Goal: Task Accomplishment & Management: Use online tool/utility

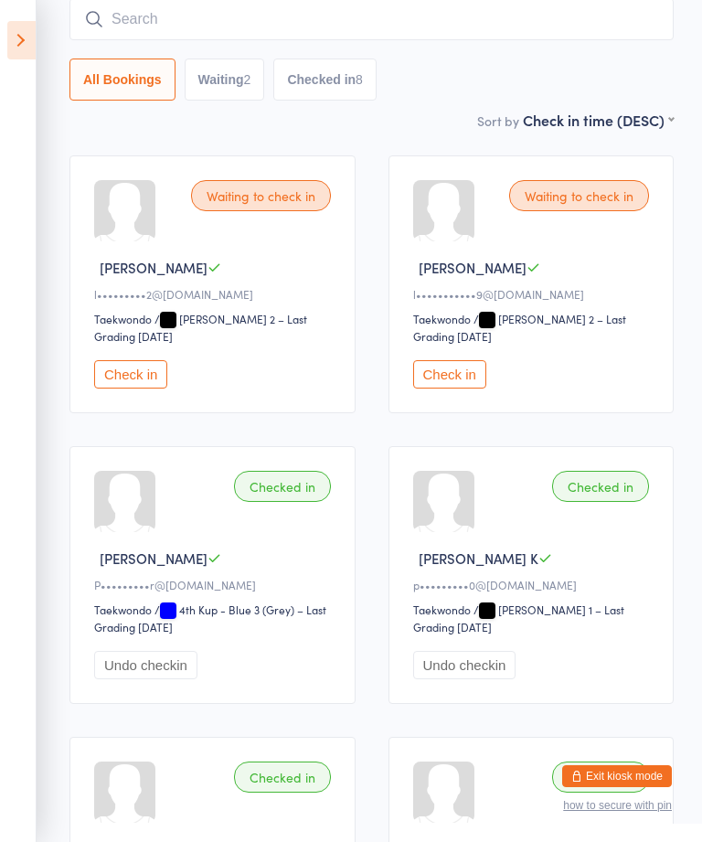
click at [30, 51] on icon at bounding box center [21, 40] width 28 height 38
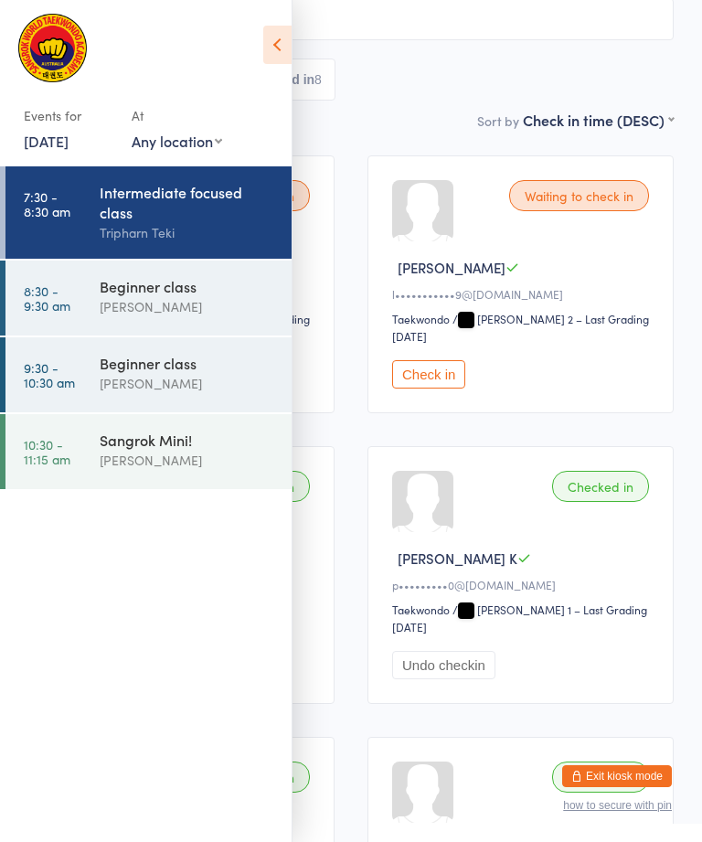
click at [207, 296] on div "Beginner class" at bounding box center [188, 286] width 176 height 20
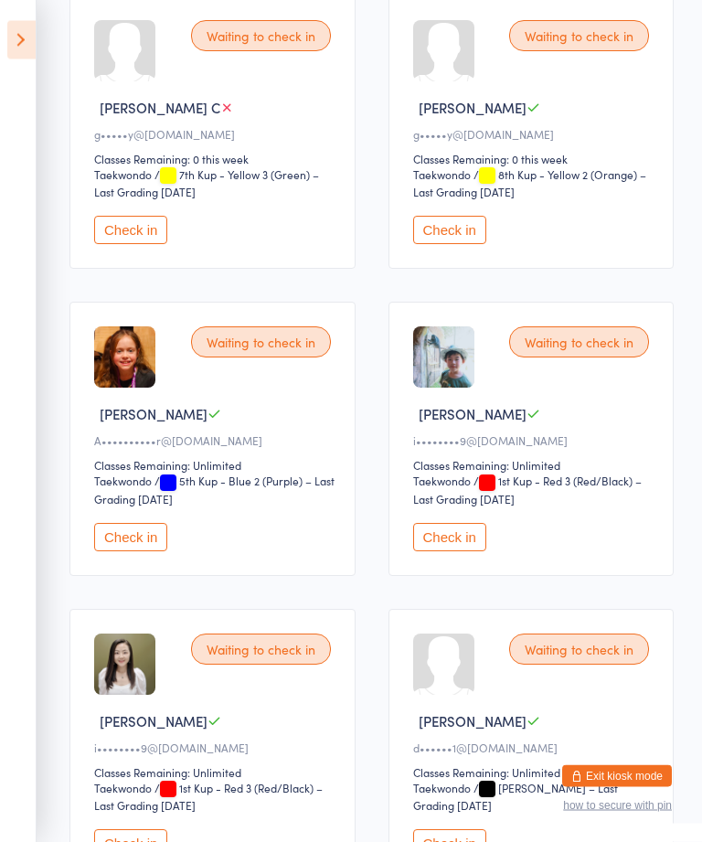
click at [475, 552] on button "Check in" at bounding box center [449, 538] width 73 height 28
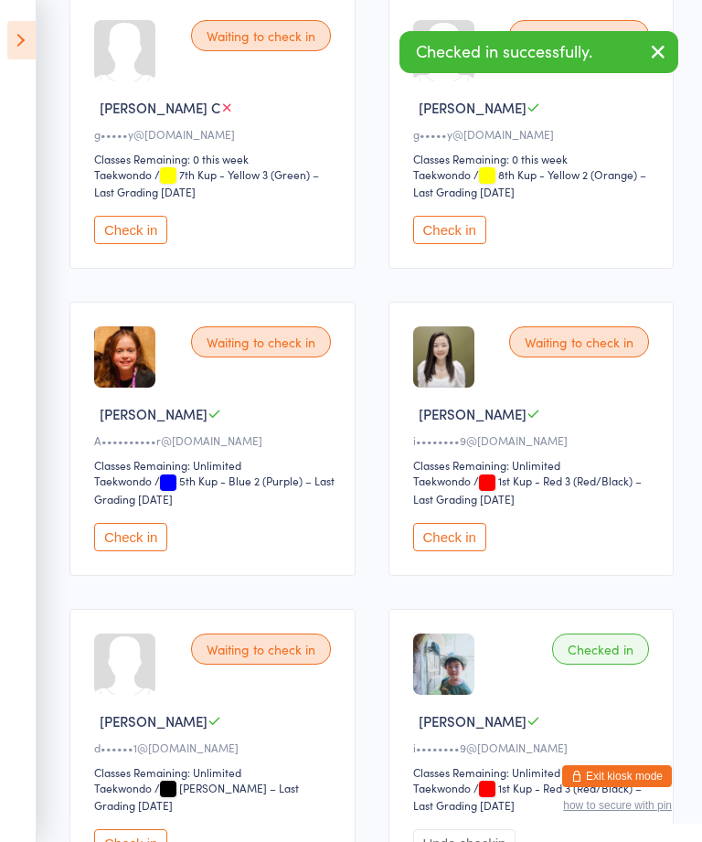
click at [452, 551] on button "Check in" at bounding box center [449, 537] width 73 height 28
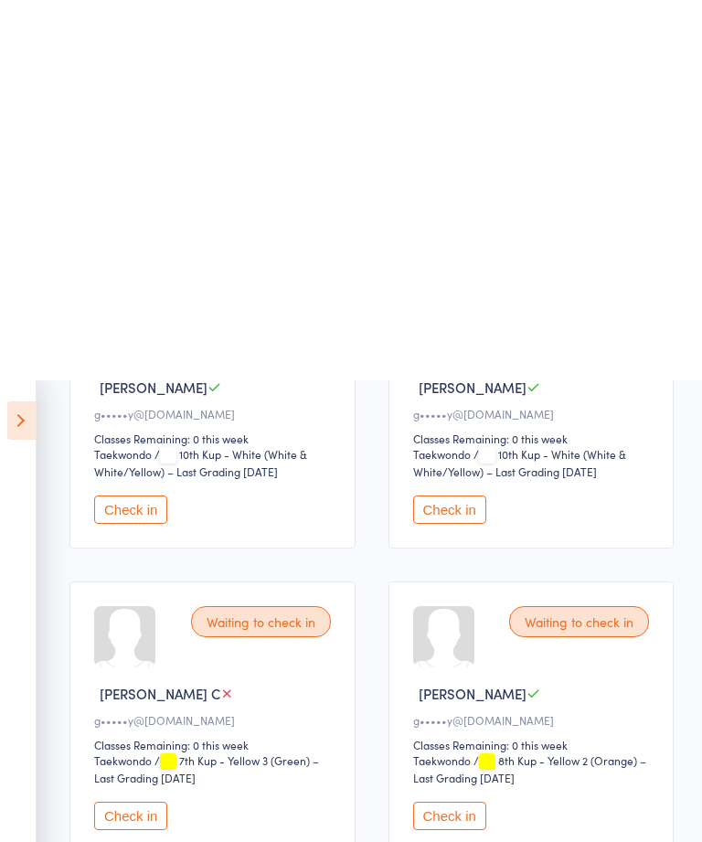
scroll to position [0, 0]
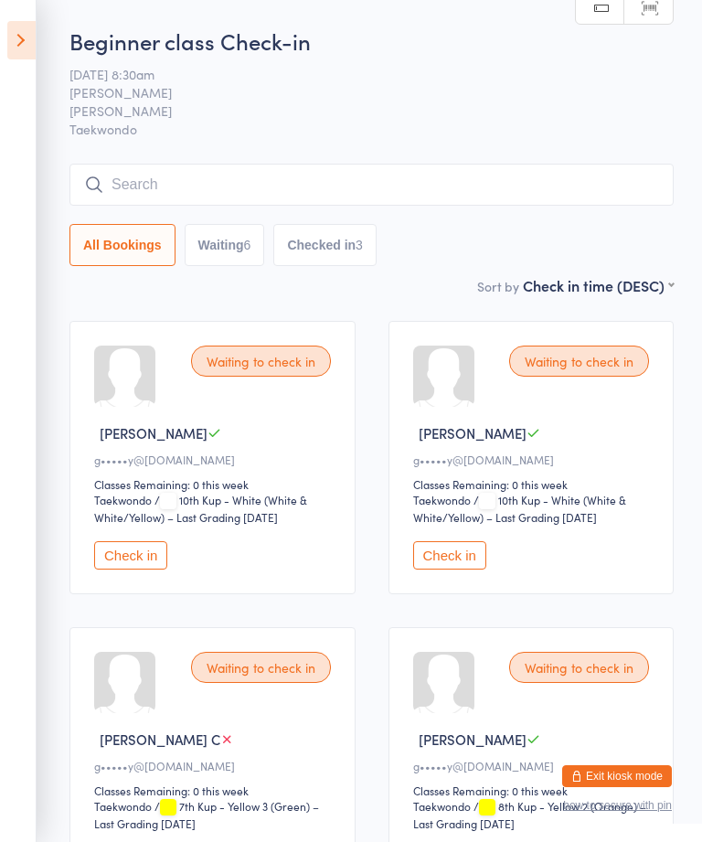
click at [21, 30] on icon at bounding box center [21, 40] width 28 height 38
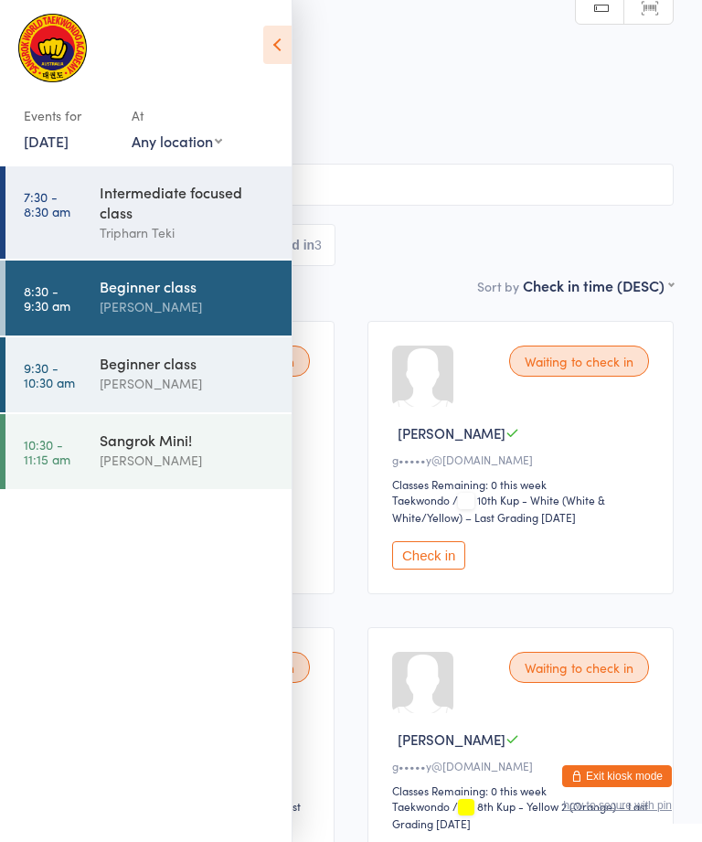
click at [217, 373] on div "Beginner class" at bounding box center [188, 363] width 176 height 20
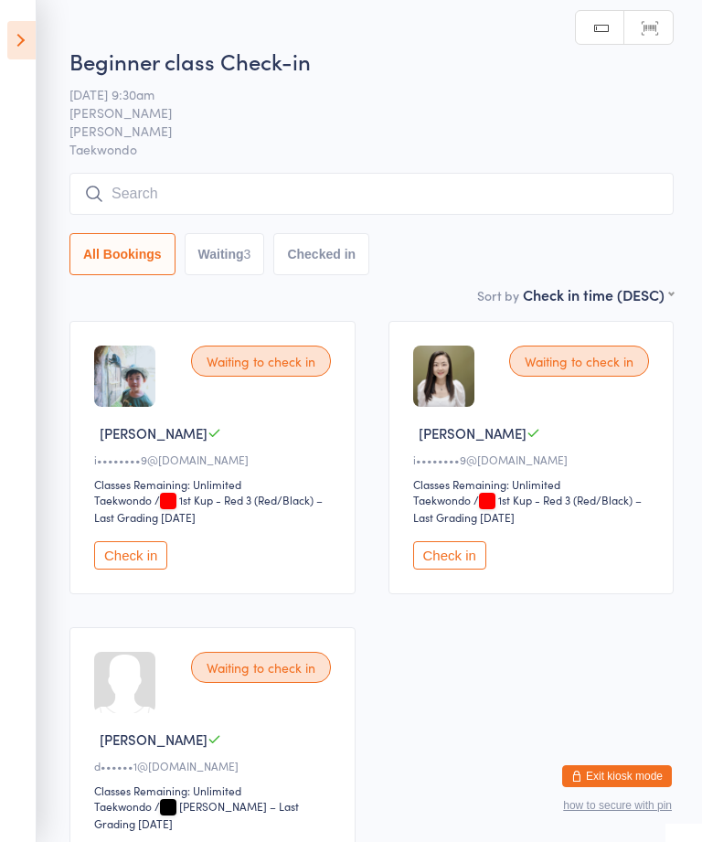
click at [144, 564] on button "Check in" at bounding box center [130, 555] width 73 height 28
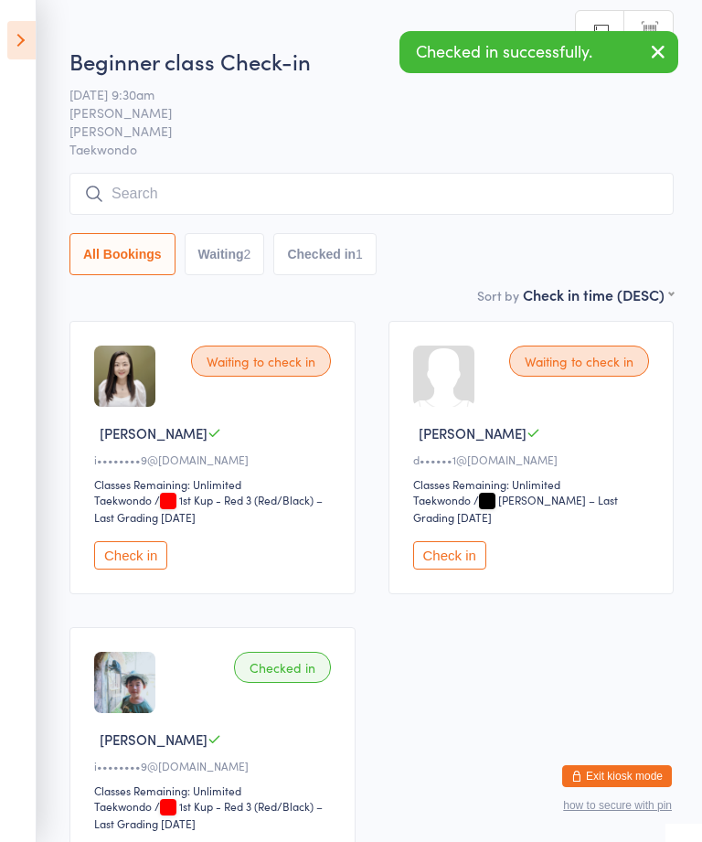
click at [137, 553] on button "Check in" at bounding box center [130, 555] width 73 height 28
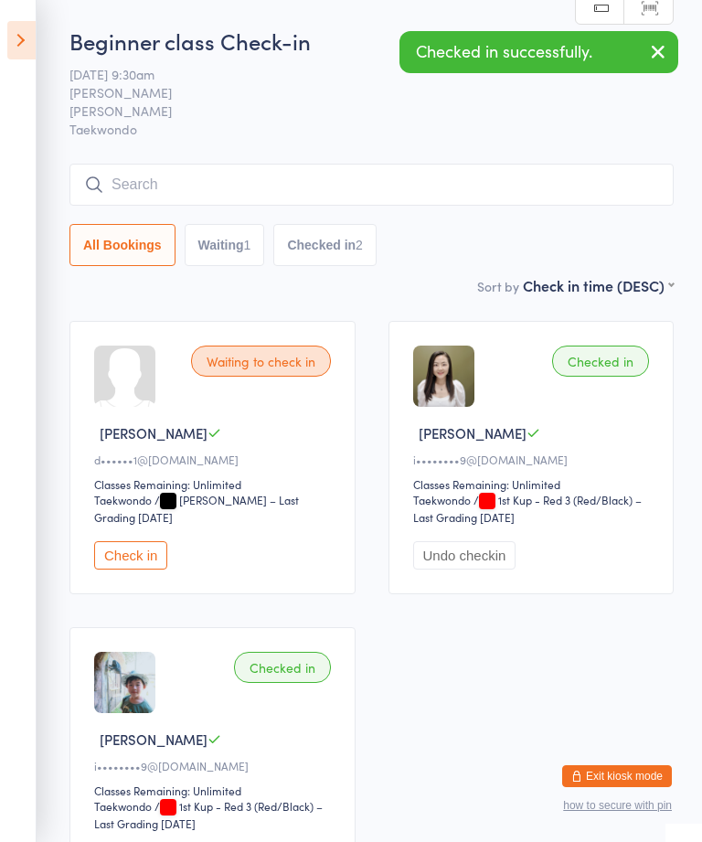
click at [25, 37] on icon at bounding box center [21, 40] width 28 height 38
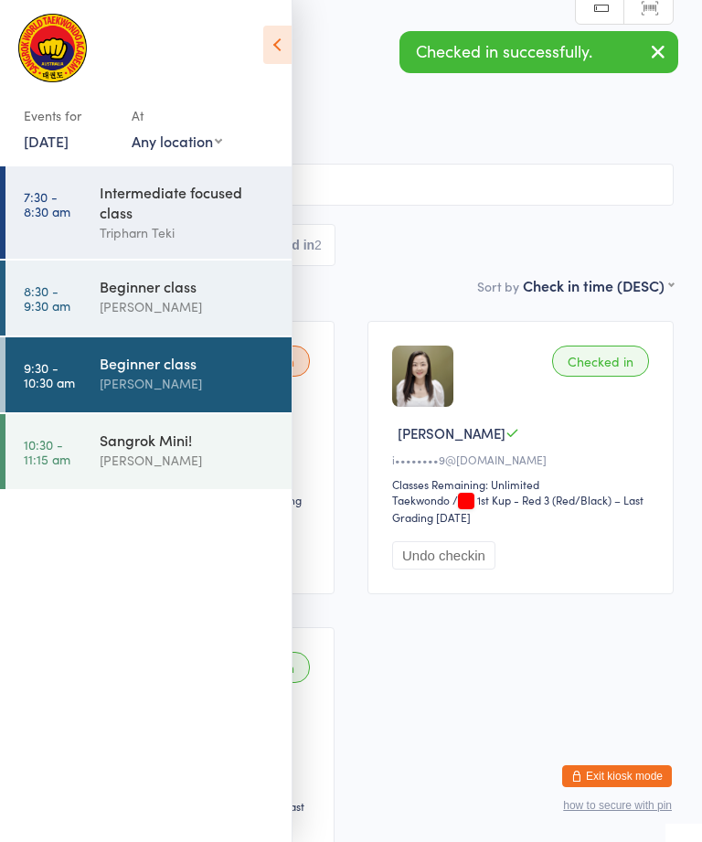
click at [155, 291] on div "Beginner class" at bounding box center [188, 286] width 176 height 20
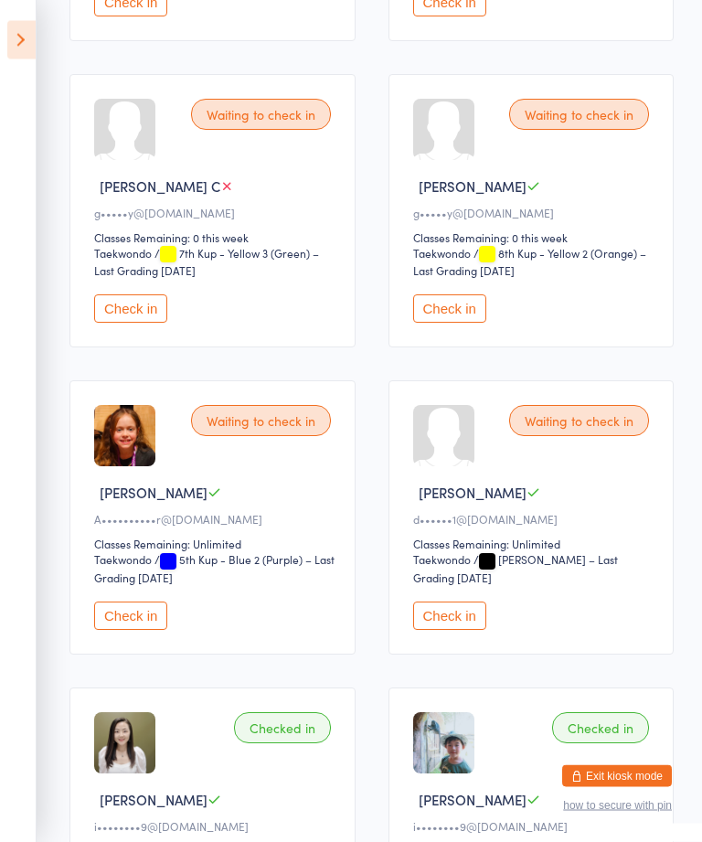
scroll to position [553, 0]
click at [459, 630] on button "Check in" at bounding box center [449, 616] width 73 height 28
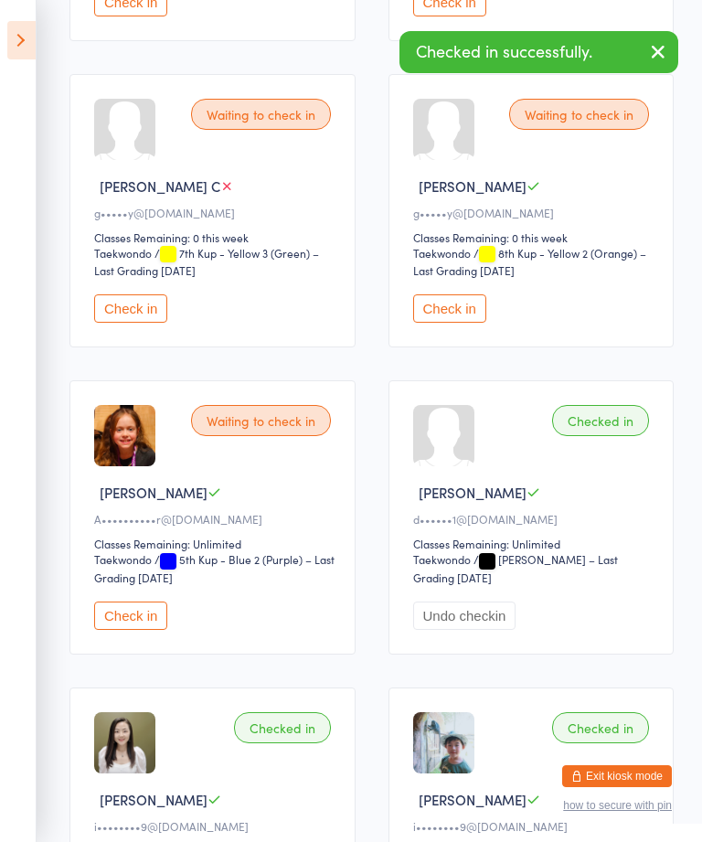
click at [28, 29] on icon at bounding box center [21, 40] width 28 height 38
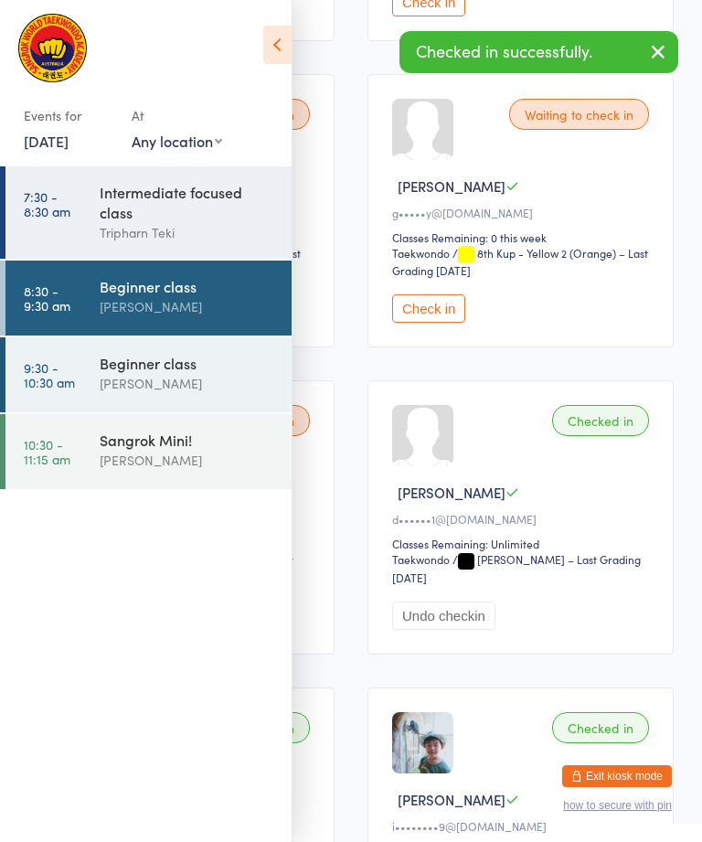
click at [135, 367] on div "Beginner class" at bounding box center [188, 363] width 176 height 20
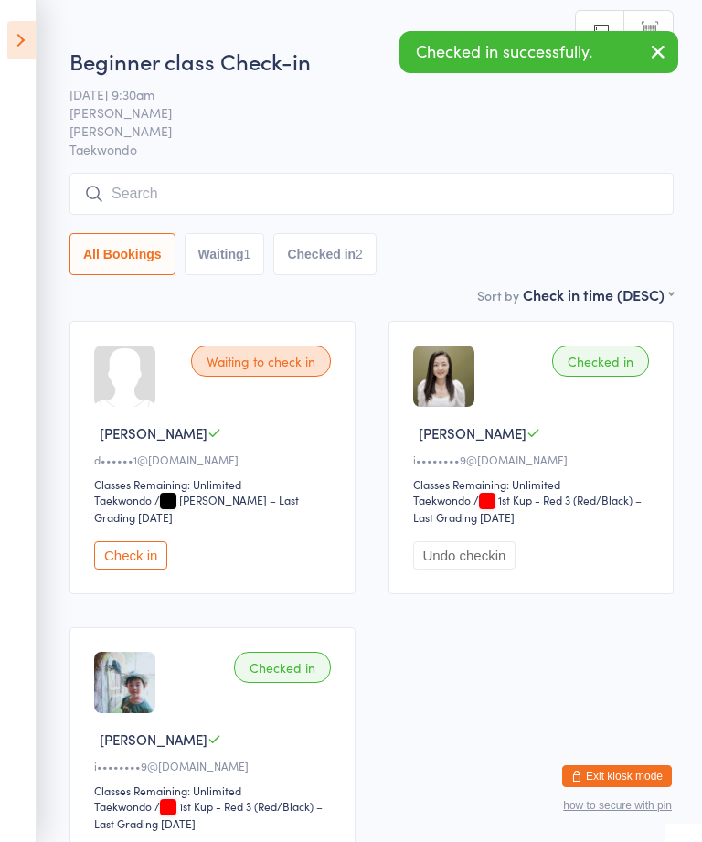
click at [123, 551] on button "Check in" at bounding box center [130, 555] width 73 height 28
click at [23, 34] on icon at bounding box center [21, 40] width 28 height 38
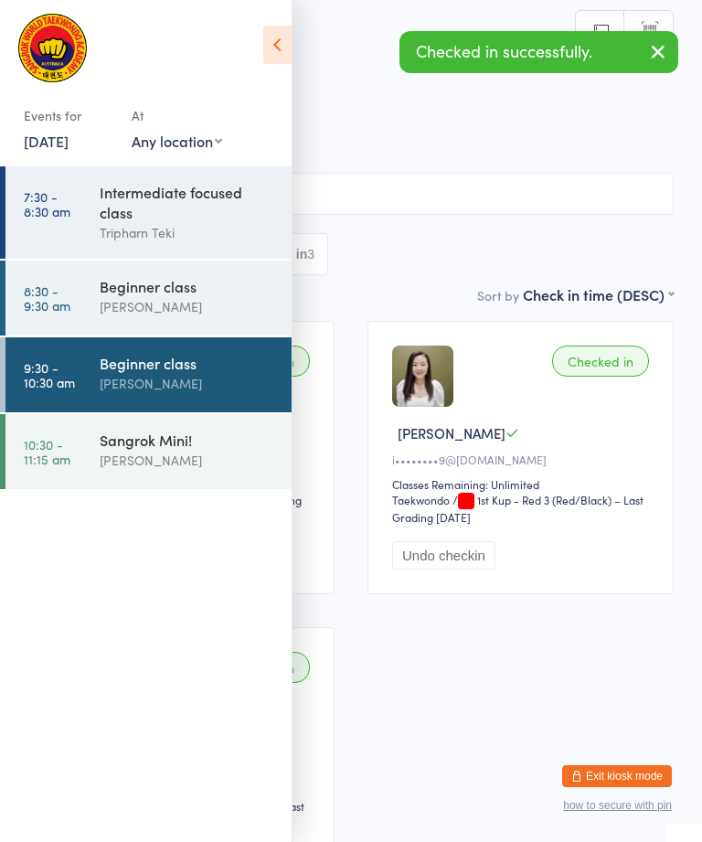
click at [120, 273] on div "Beginner class Sangrok Taekwondo" at bounding box center [196, 297] width 192 height 72
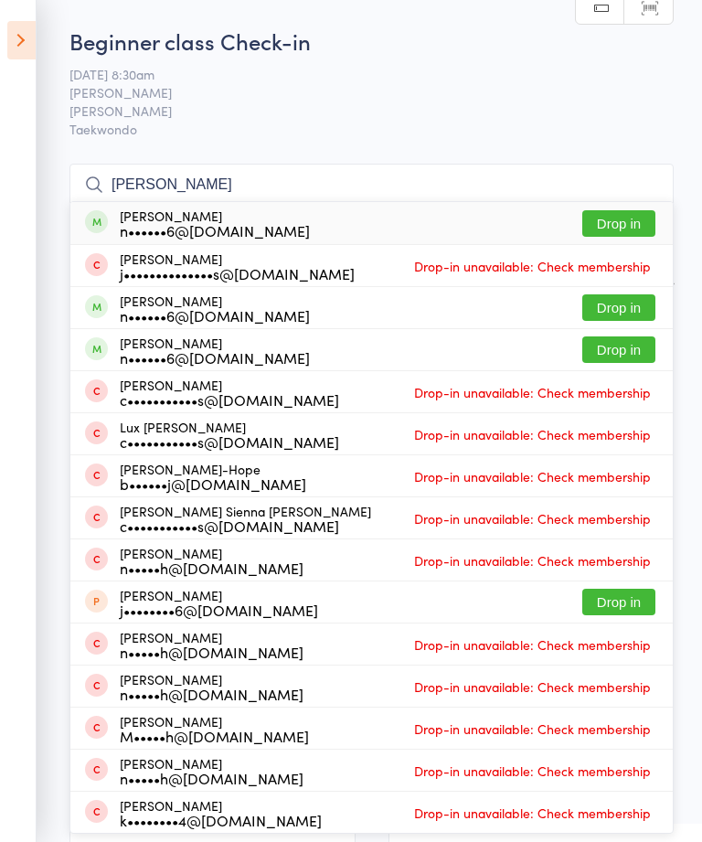
type input "[PERSON_NAME]"
click at [622, 221] on button "Drop in" at bounding box center [618, 223] width 73 height 27
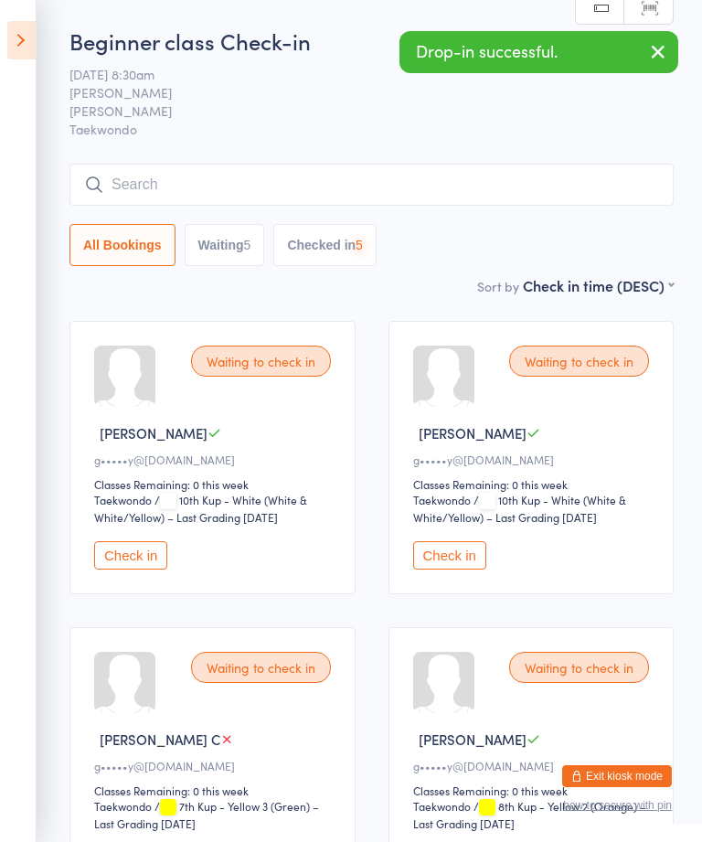
click at [443, 174] on input "search" at bounding box center [371, 185] width 604 height 42
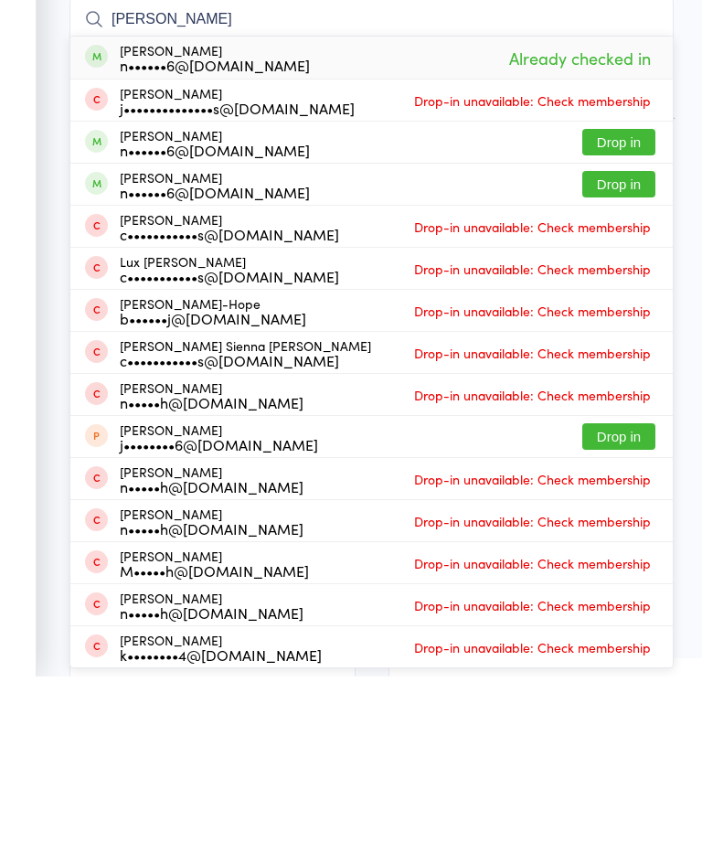
type input "[PERSON_NAME]"
click at [621, 294] on button "Drop in" at bounding box center [618, 307] width 73 height 27
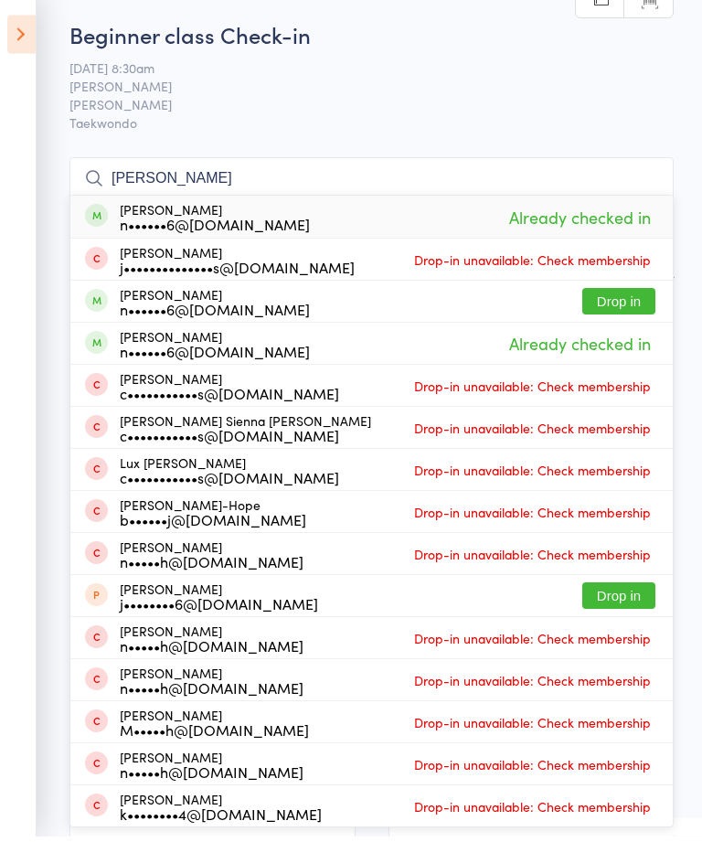
type input "[PERSON_NAME]"
click at [625, 301] on button "Drop in" at bounding box center [618, 307] width 73 height 27
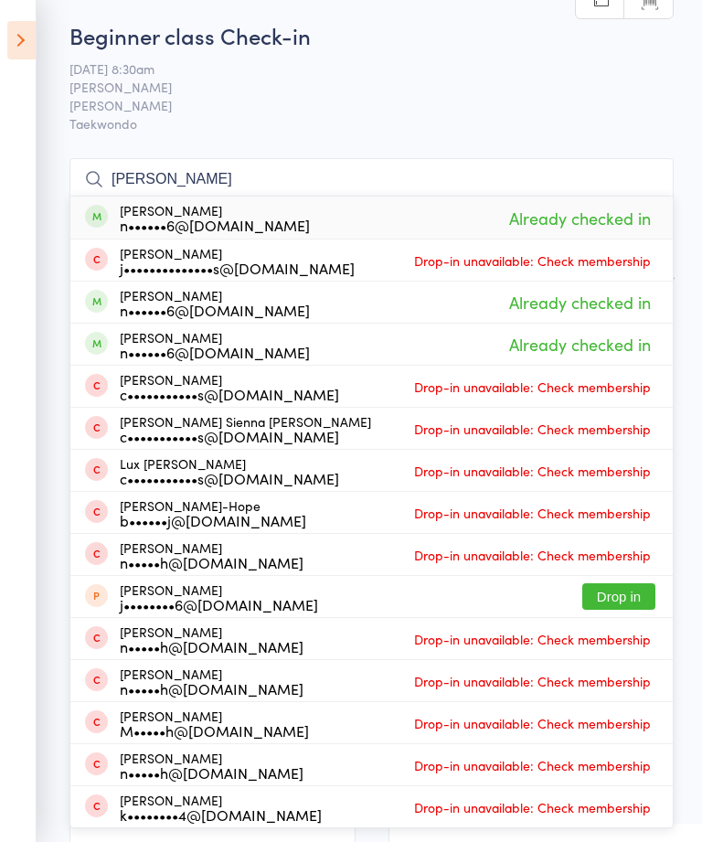
scroll to position [101, 0]
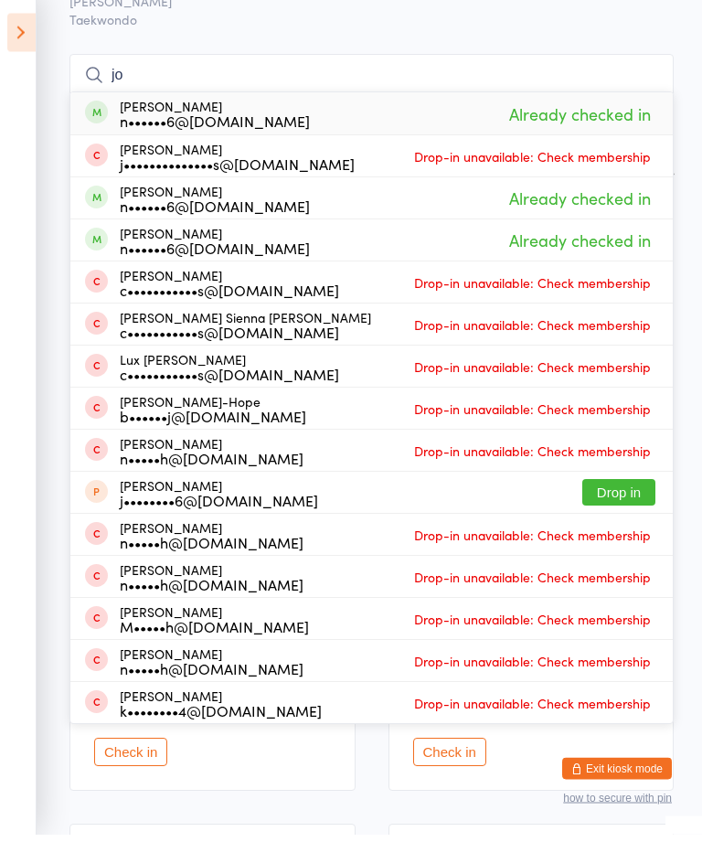
type input "j"
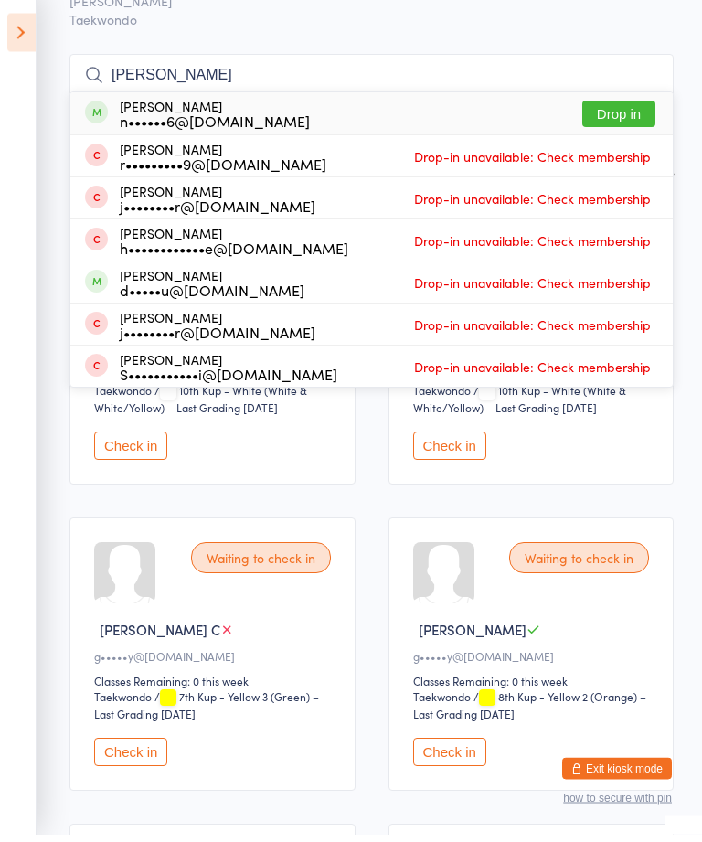
type input "[PERSON_NAME]"
click at [613, 121] on button "Drop in" at bounding box center [618, 122] width 73 height 27
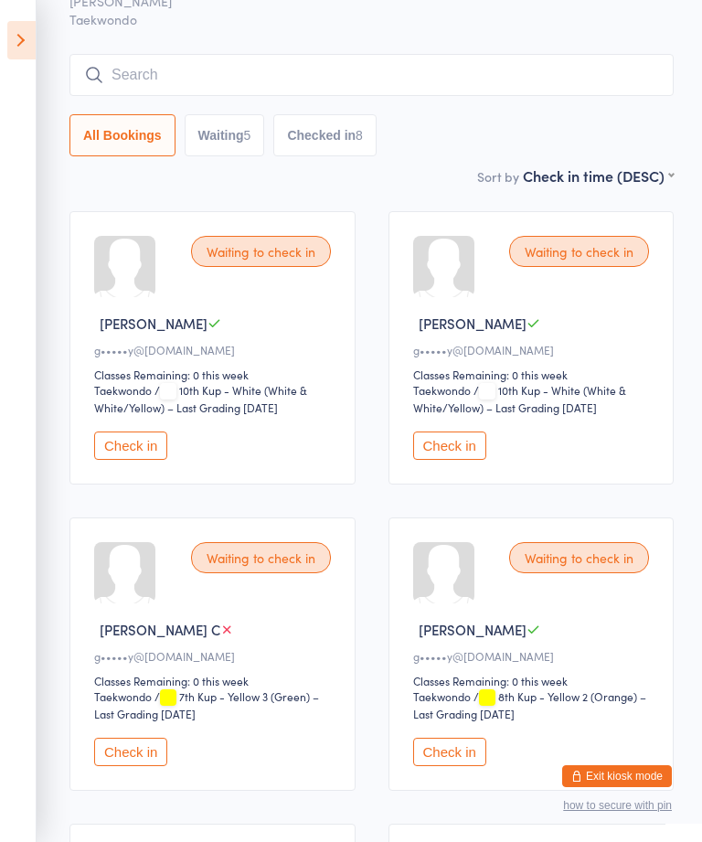
click at [201, 64] on input "search" at bounding box center [371, 75] width 604 height 42
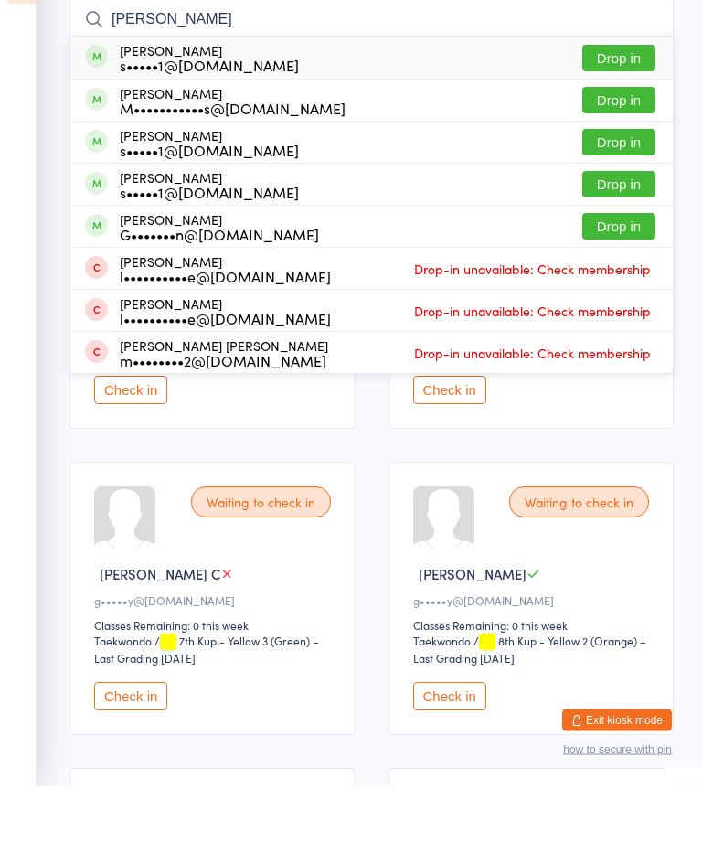
type input "[PERSON_NAME]"
click at [637, 101] on button "Drop in" at bounding box center [618, 114] width 73 height 27
type input "[PERSON_NAME]"
click at [633, 186] on button "Drop in" at bounding box center [618, 199] width 73 height 27
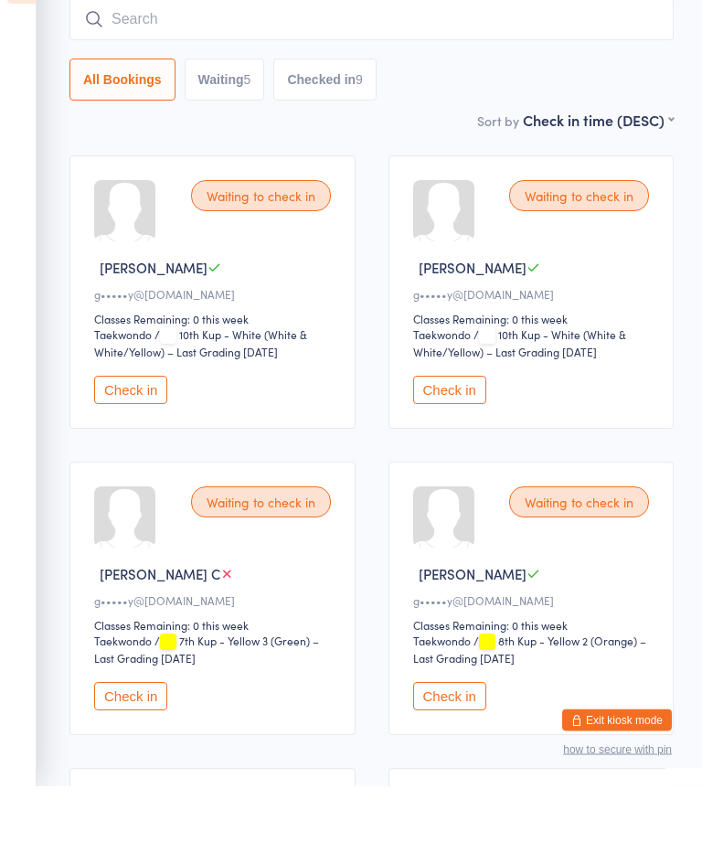
scroll to position [165, 0]
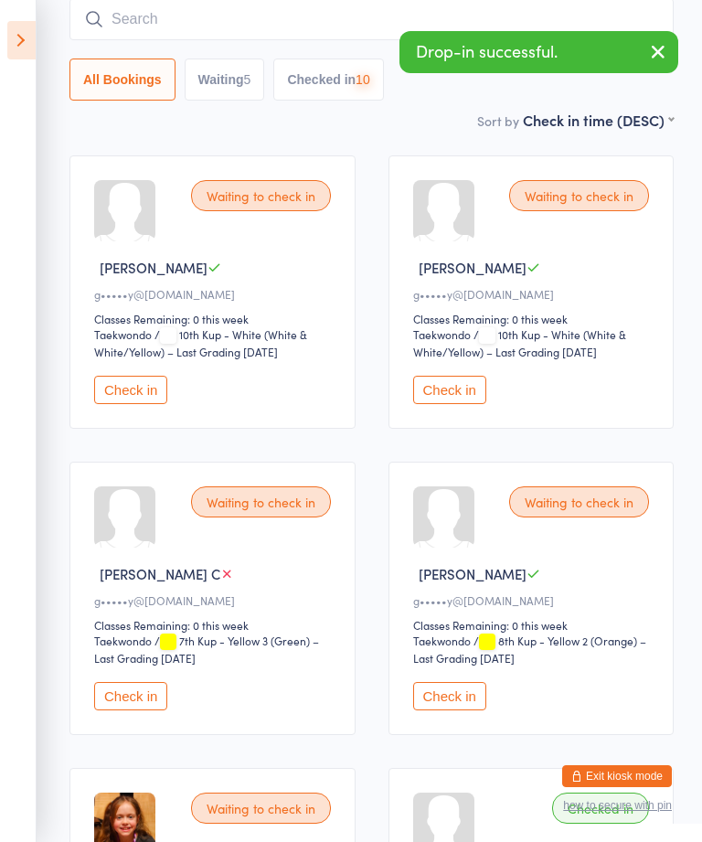
click at [188, 19] on input "search" at bounding box center [371, 19] width 604 height 42
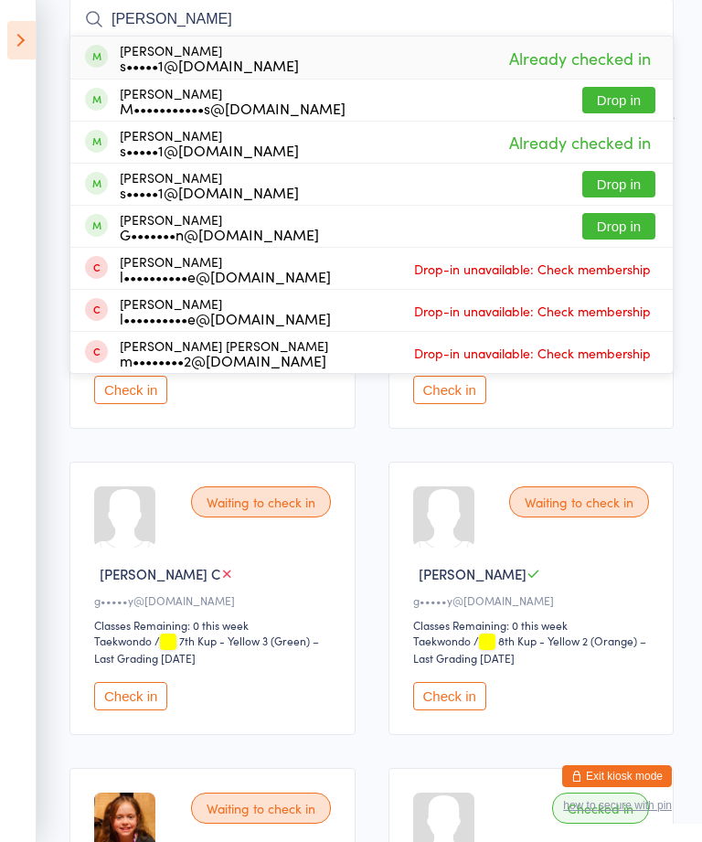
type input "[PERSON_NAME]"
click at [633, 181] on button "Drop in" at bounding box center [618, 184] width 73 height 27
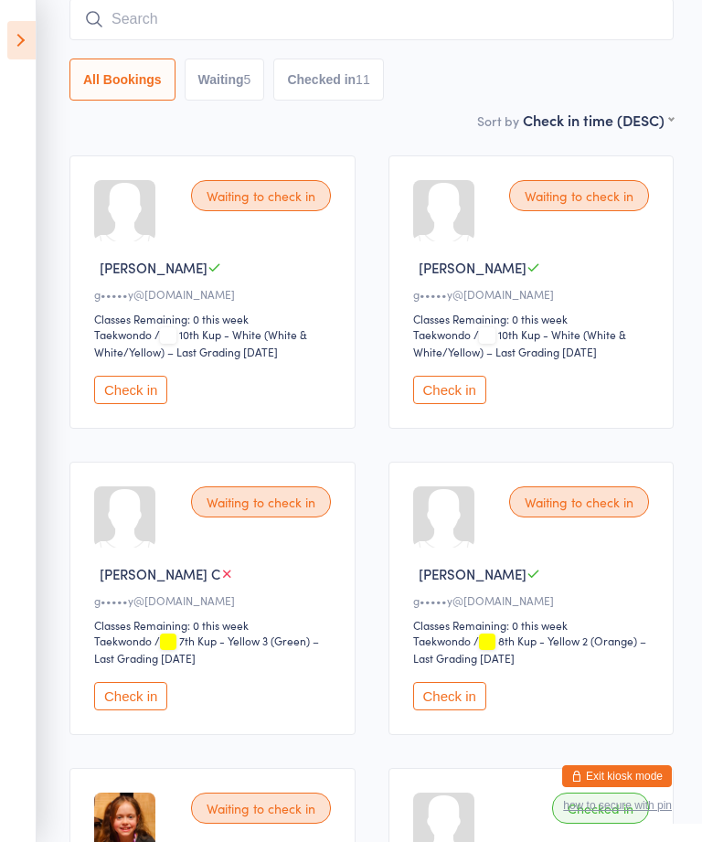
click at [301, 24] on input "search" at bounding box center [371, 19] width 604 height 42
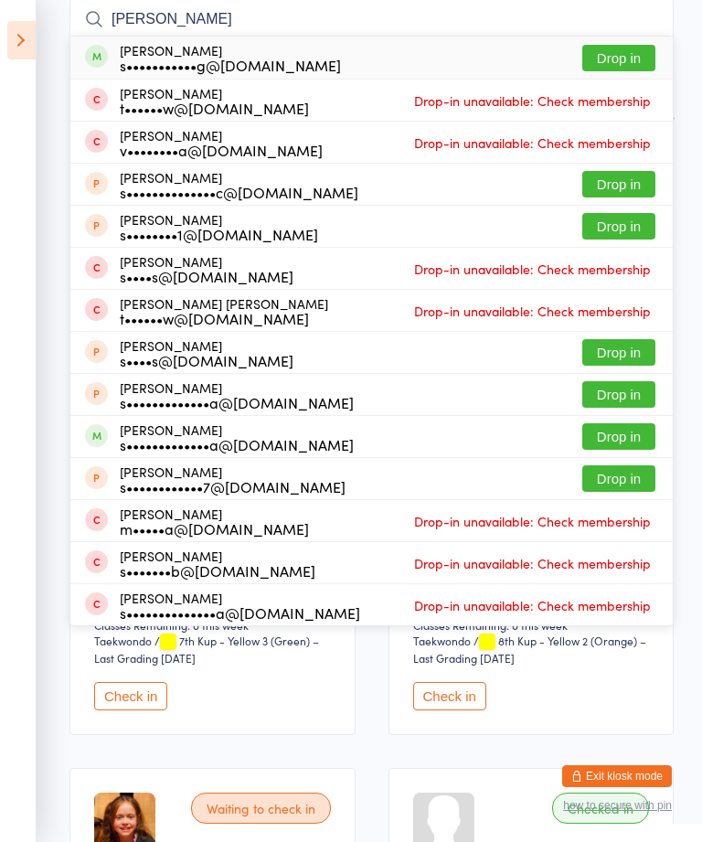
type input "[PERSON_NAME]"
click at [627, 55] on button "Drop in" at bounding box center [618, 58] width 73 height 27
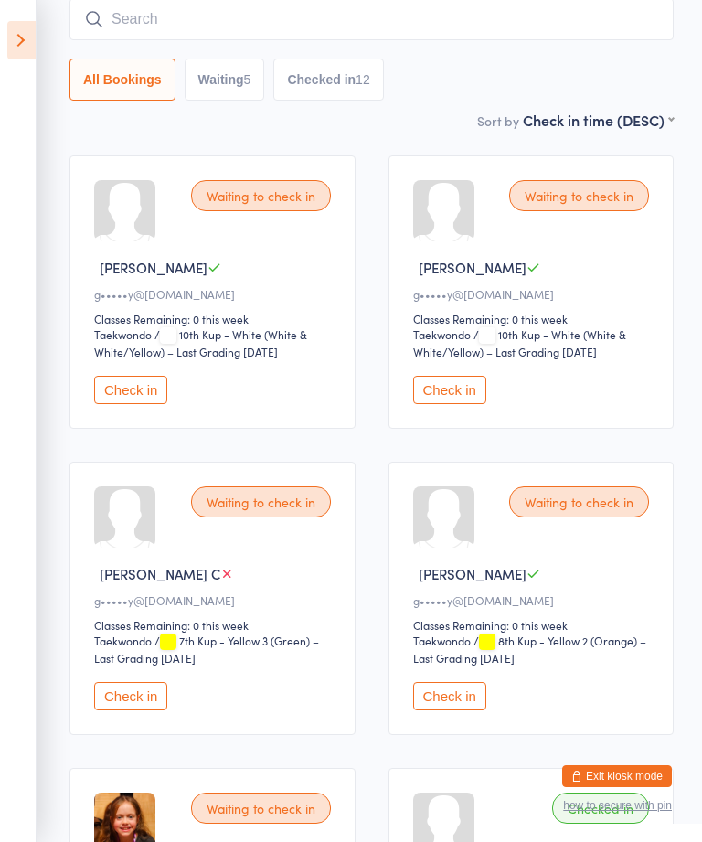
click at [15, 16] on aside "Events for [DATE] [DATE] [DATE] Sun Mon Tue Wed Thu Fri Sat 31 27 28 29 30 31 0…" at bounding box center [18, 421] width 37 height 842
click at [10, 45] on icon at bounding box center [21, 40] width 28 height 38
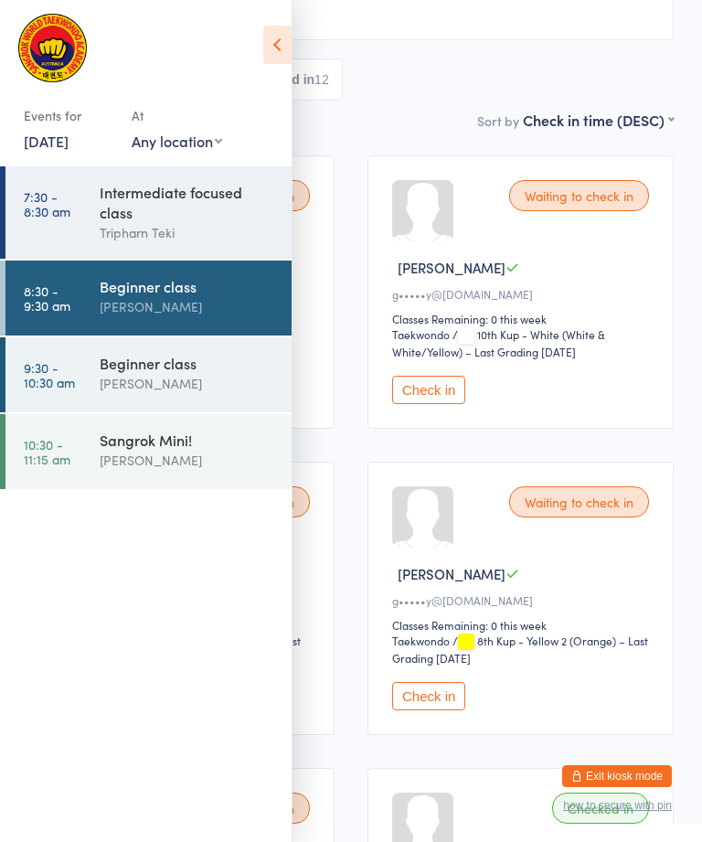
click at [379, 39] on input "search" at bounding box center [351, 19] width 646 height 42
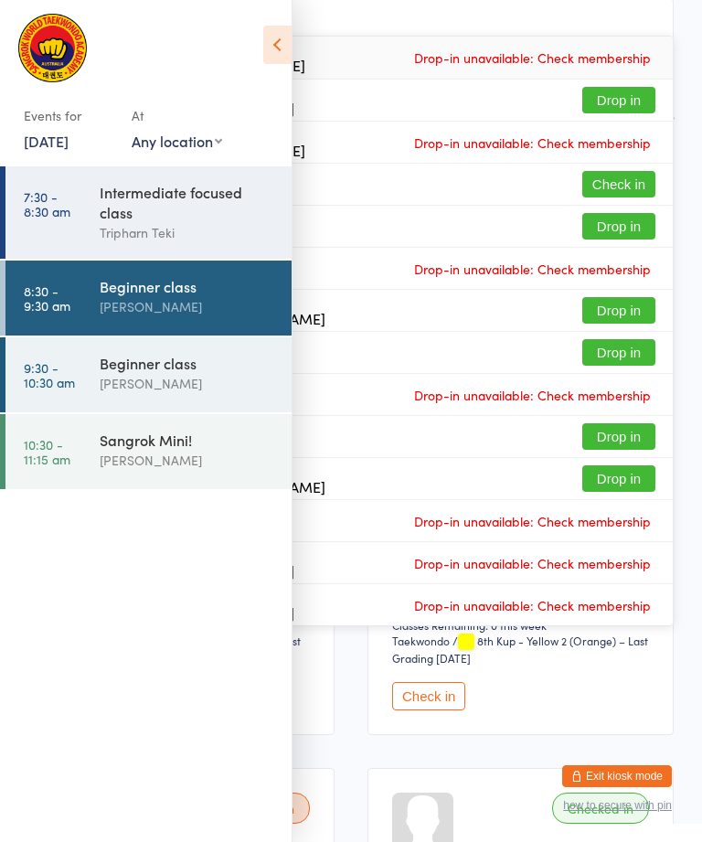
click at [286, 46] on icon at bounding box center [277, 45] width 28 height 38
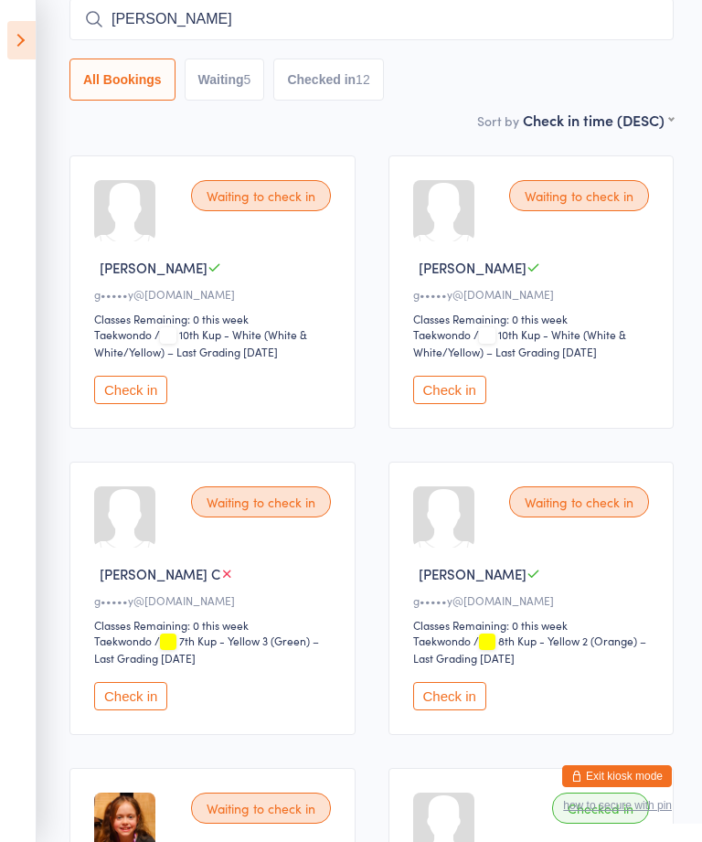
click at [279, 32] on input "[PERSON_NAME]" at bounding box center [371, 19] width 604 height 42
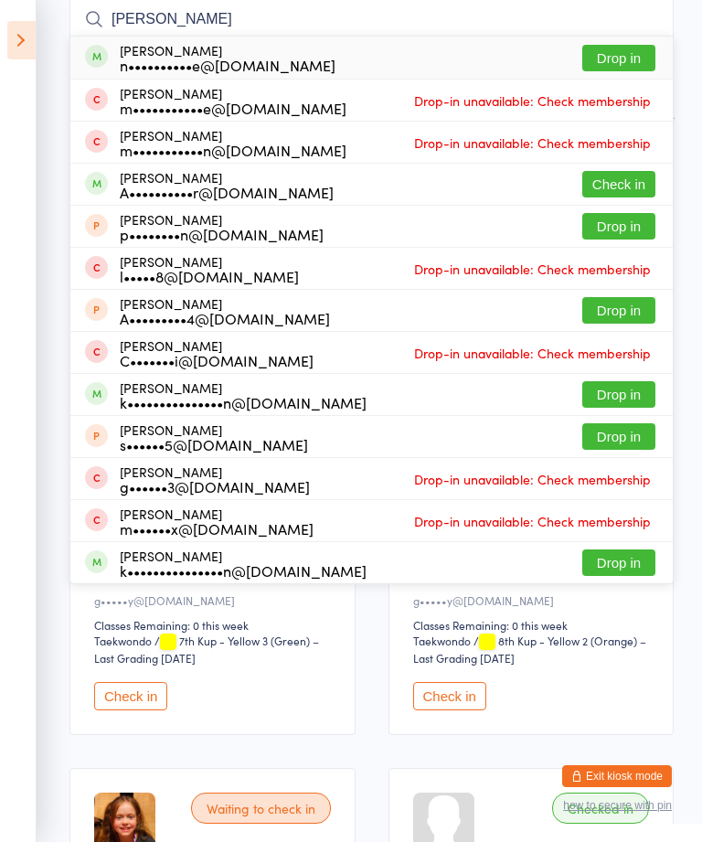
type input "[PERSON_NAME]"
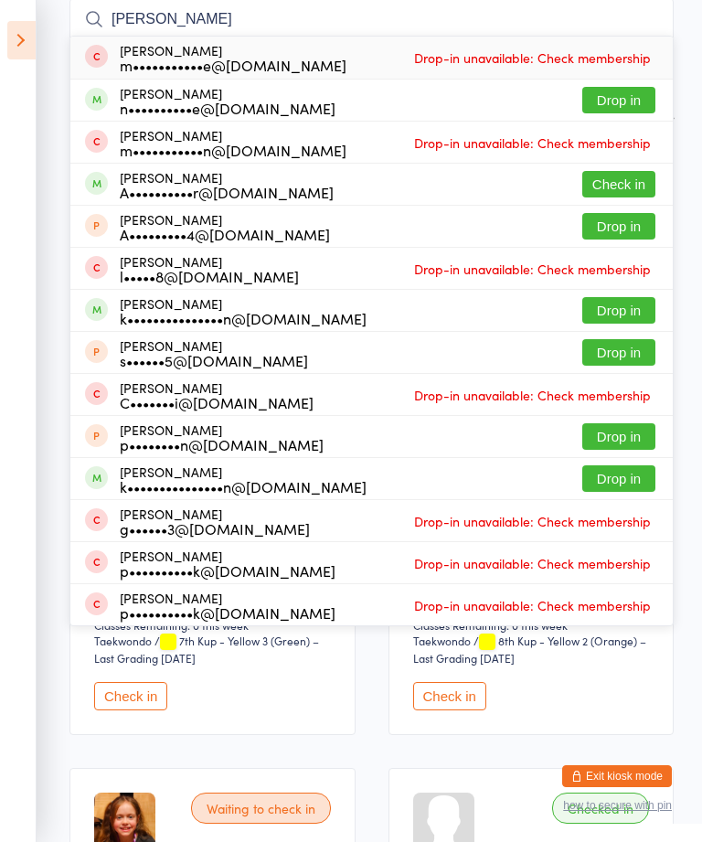
click at [639, 59] on span "Drop-in unavailable: Check membership" at bounding box center [533, 57] width 246 height 27
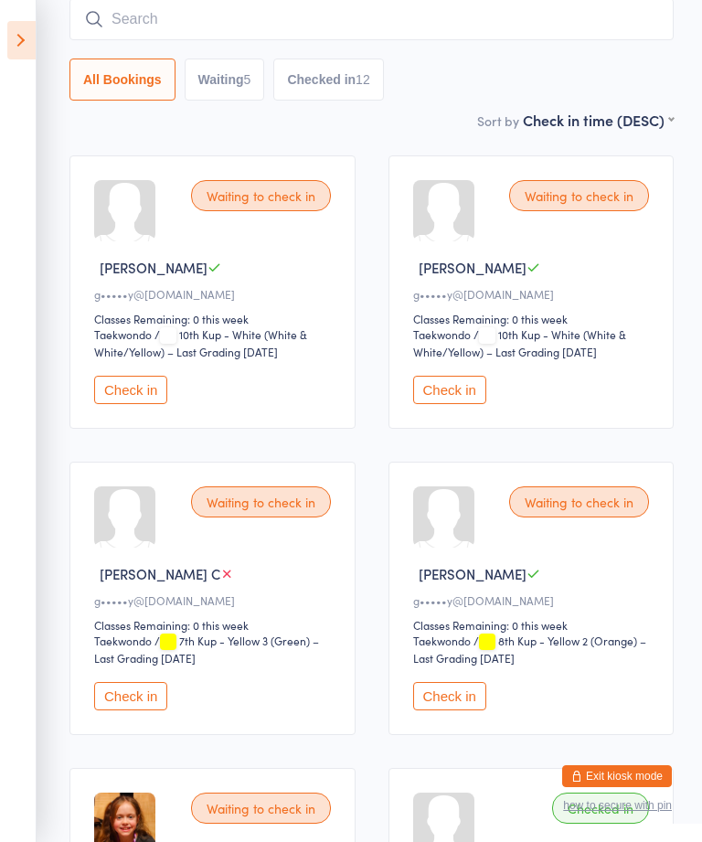
click at [470, 13] on input "search" at bounding box center [371, 19] width 604 height 42
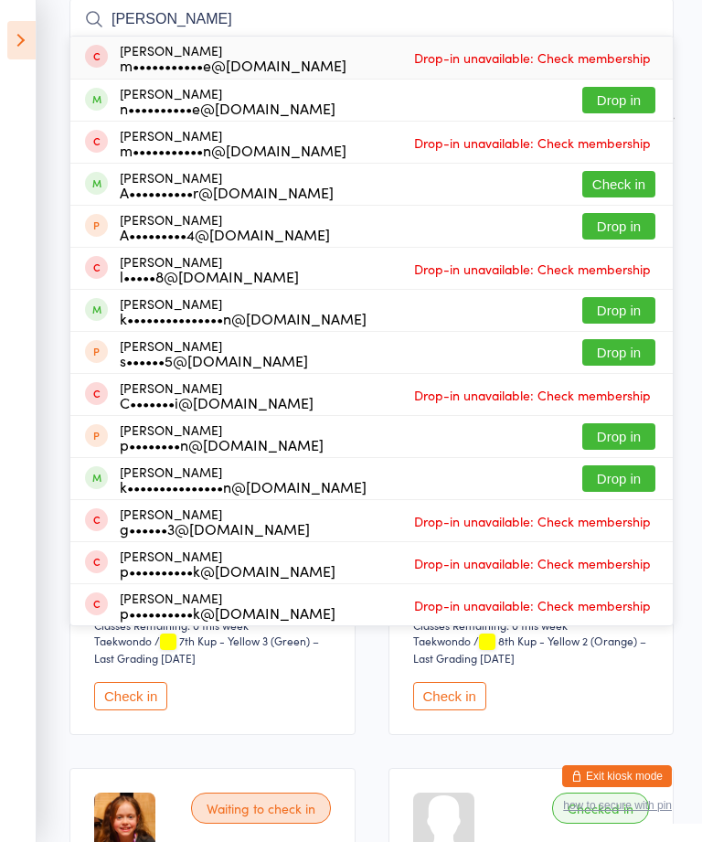
type input "[PERSON_NAME]"
click at [633, 110] on button "Drop in" at bounding box center [618, 100] width 73 height 27
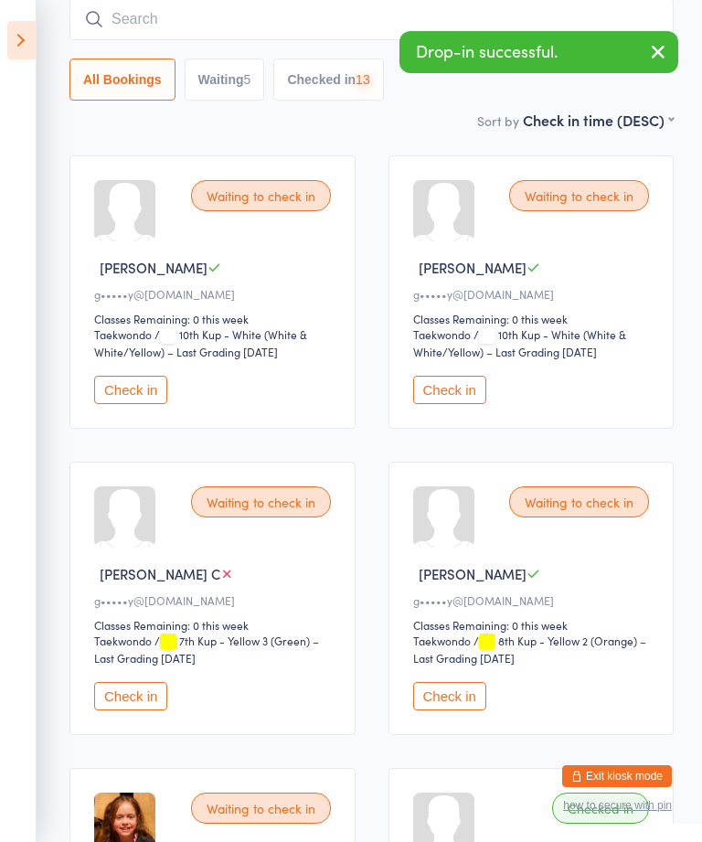
click at [361, 27] on input "search" at bounding box center [371, 19] width 604 height 42
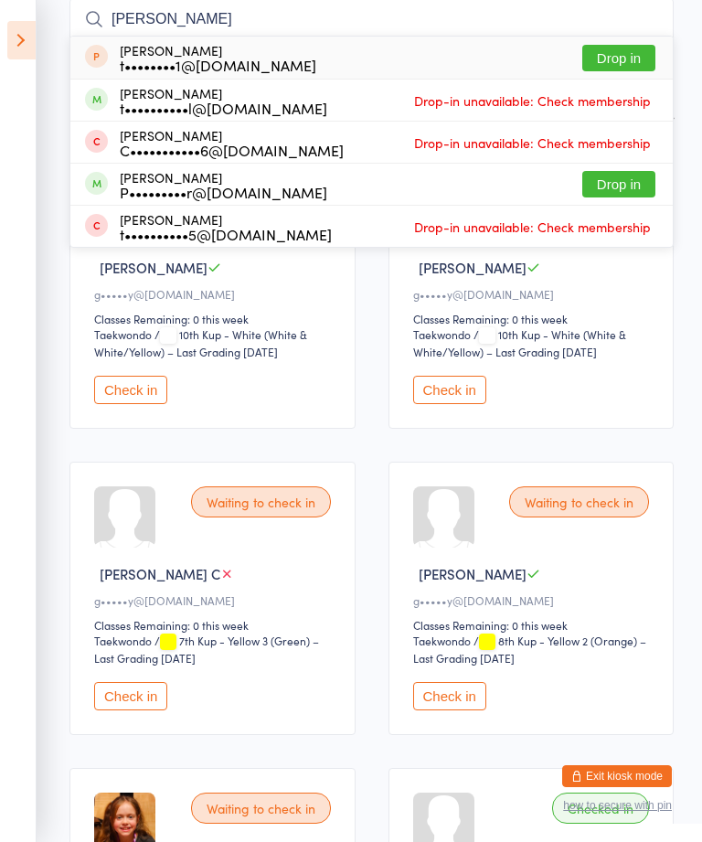
type input "[PERSON_NAME]"
click at [638, 163] on div "[PERSON_NAME] C•••••••••••6@[DOMAIN_NAME] Drop-in unavailable: Check membership" at bounding box center [371, 142] width 603 height 41
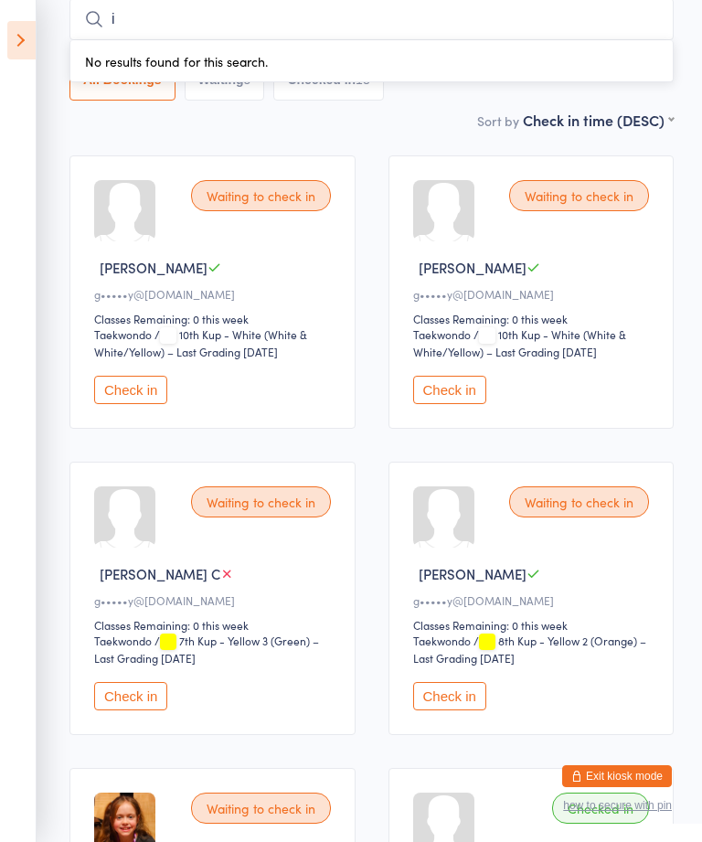
type input "i"
click at [28, 69] on aside "Events for [DATE] [DATE] [DATE] Sun Mon Tue Wed Thu Fri Sat 31 27 28 29 30 31 0…" at bounding box center [18, 421] width 37 height 842
click at [7, 33] on icon at bounding box center [21, 40] width 28 height 38
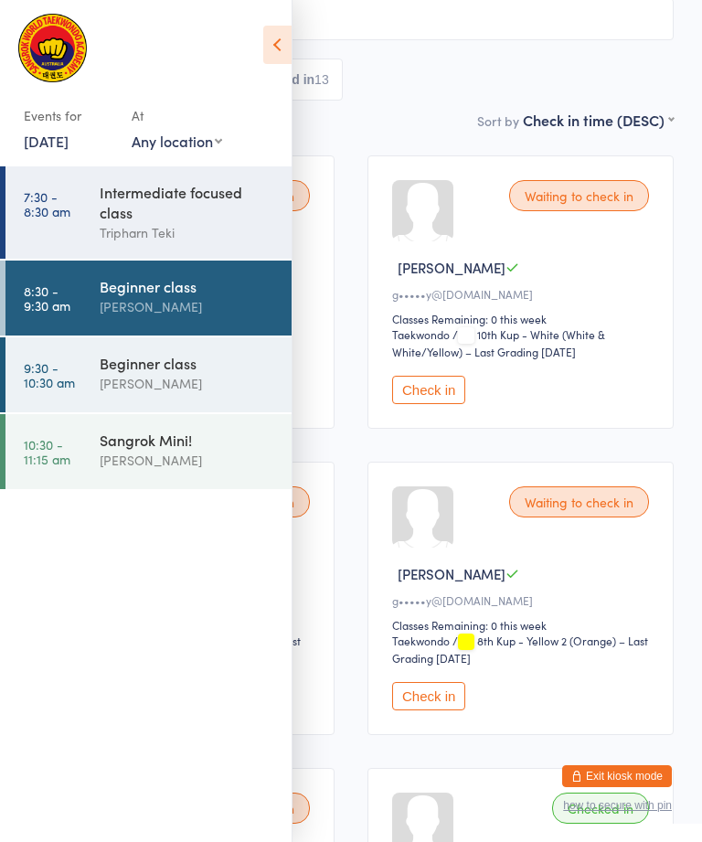
click at [199, 215] on div "Intermediate focused class" at bounding box center [188, 202] width 176 height 40
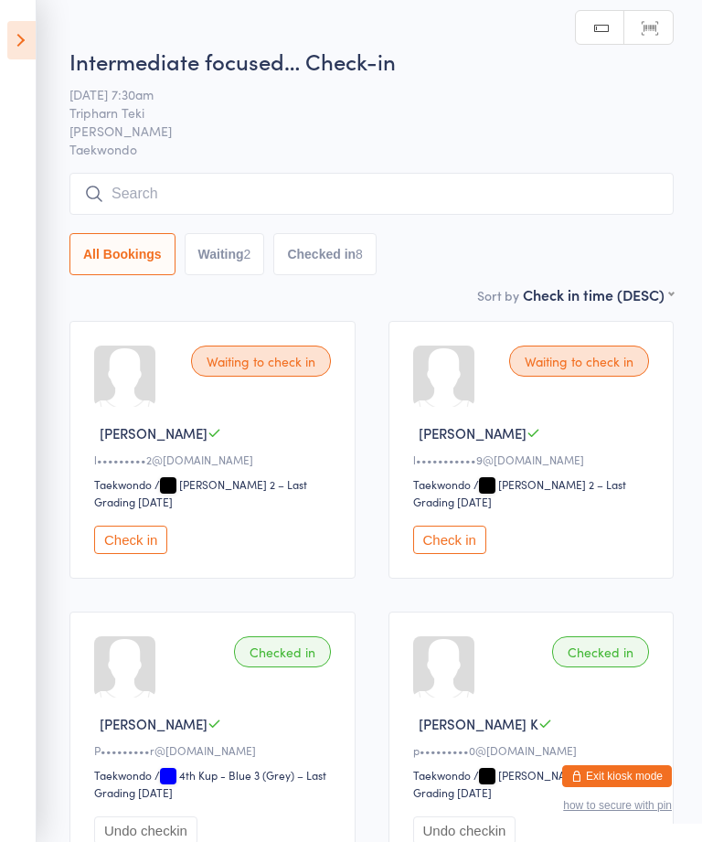
click at [443, 550] on button "Check in" at bounding box center [449, 540] width 73 height 28
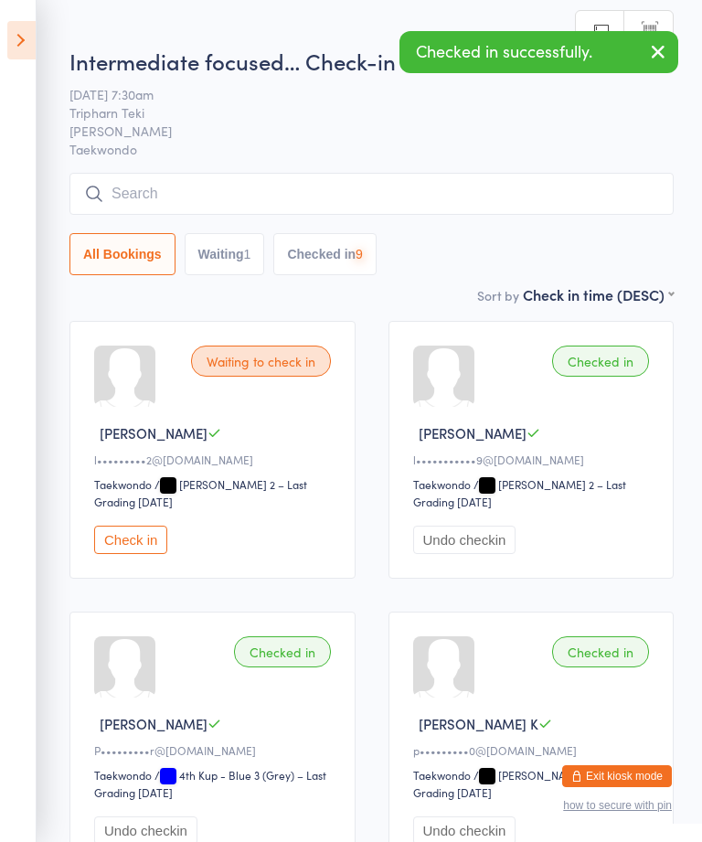
click at [123, 525] on div "Waiting to check in [PERSON_NAME] T l•••••••••2@[DOMAIN_NAME] Taekwondo Taekwon…" at bounding box center [212, 450] width 286 height 258
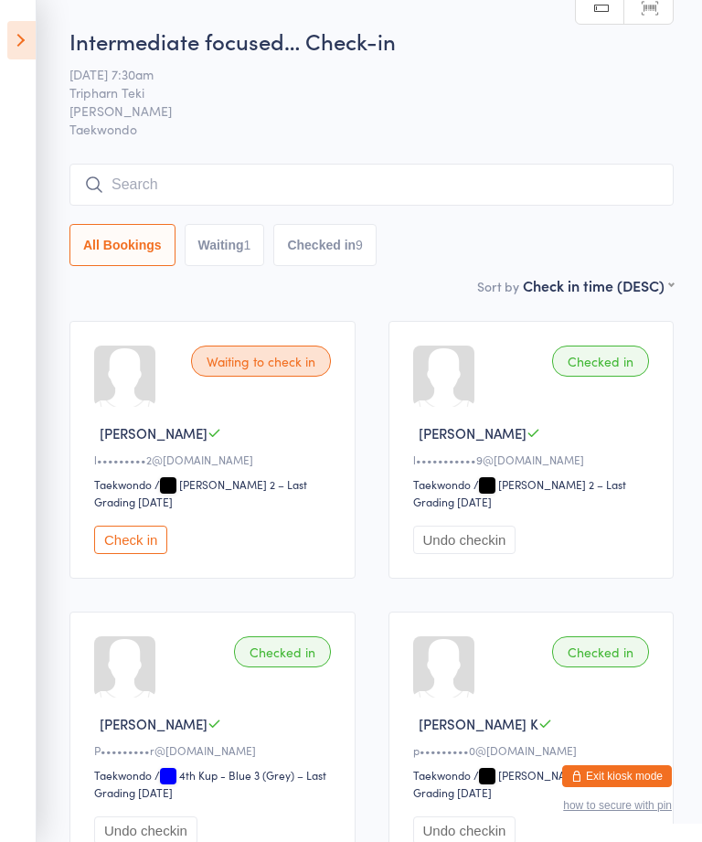
click at [102, 525] on div "Waiting to check in [PERSON_NAME] T l•••••••••2@[DOMAIN_NAME] Taekwondo Taekwon…" at bounding box center [212, 450] width 286 height 258
click at [122, 527] on div "Waiting to check in [PERSON_NAME] T l•••••••••2@[DOMAIN_NAME] Taekwondo Taekwon…" at bounding box center [212, 450] width 286 height 258
click at [130, 527] on div "Waiting to check in [PERSON_NAME] T l•••••••••2@[DOMAIN_NAME] Taekwondo Taekwon…" at bounding box center [212, 450] width 286 height 258
click at [115, 554] on button "Check in" at bounding box center [130, 540] width 73 height 28
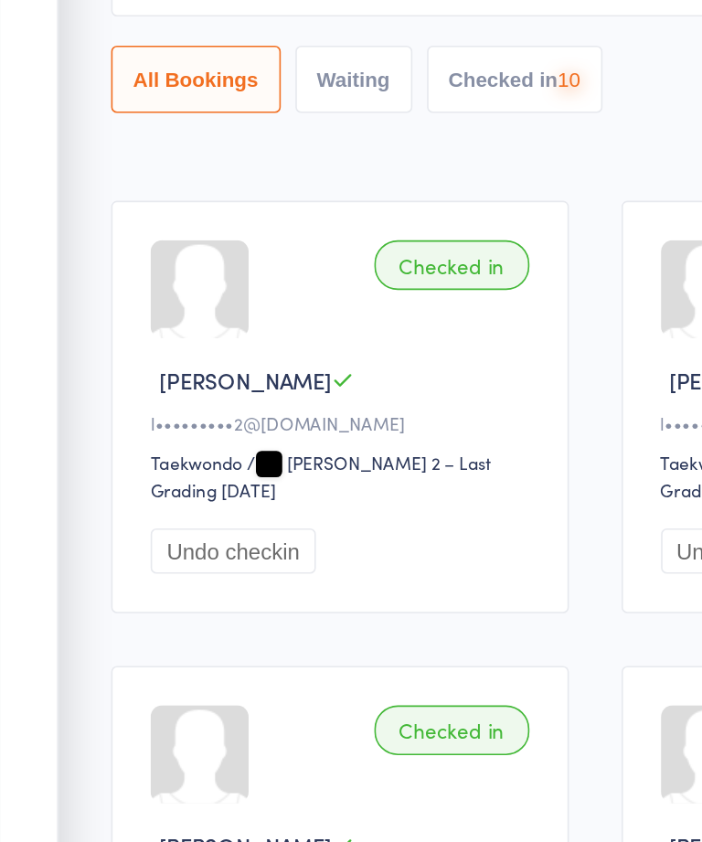
click at [113, 526] on button "Undo checkin" at bounding box center [145, 540] width 103 height 28
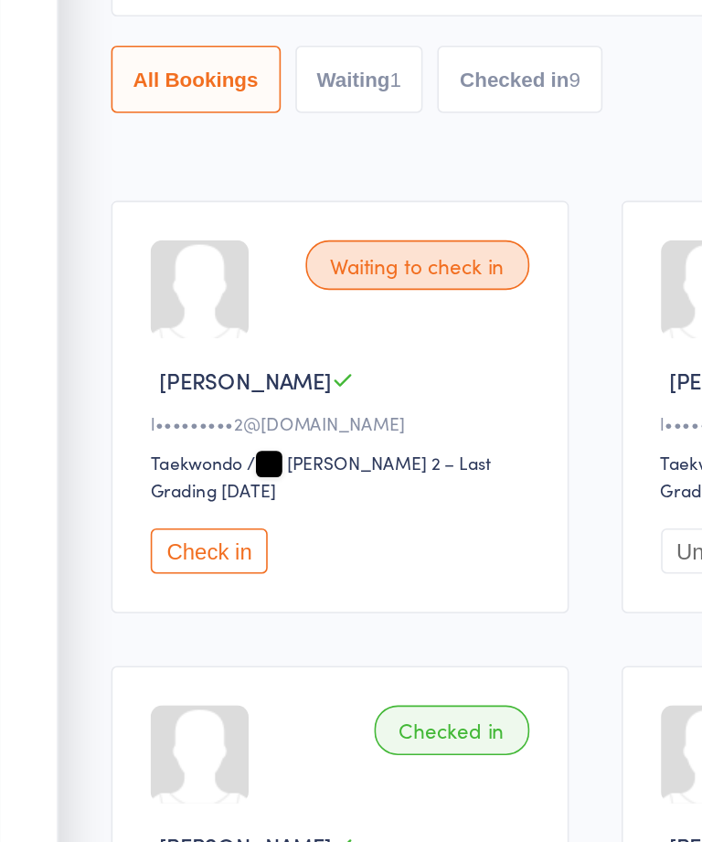
click at [122, 526] on button "Check in" at bounding box center [130, 540] width 73 height 28
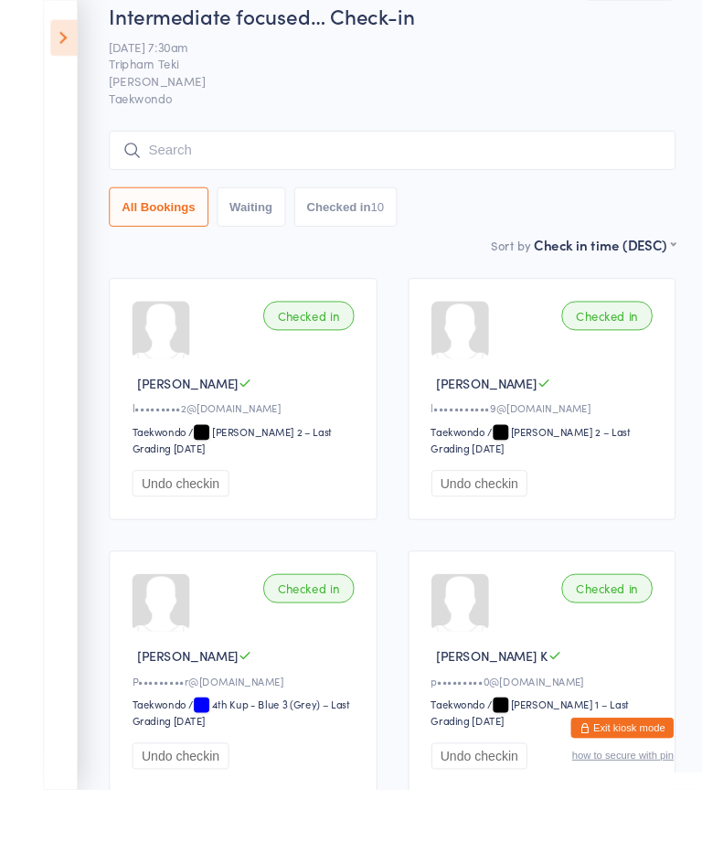
scroll to position [31, 0]
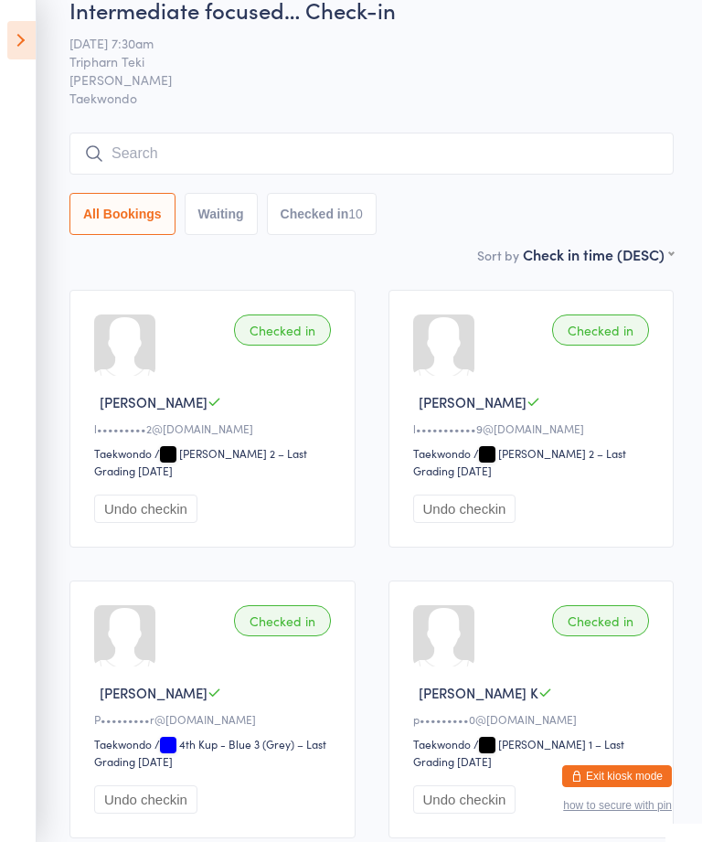
click at [153, 149] on input "search" at bounding box center [371, 154] width 604 height 42
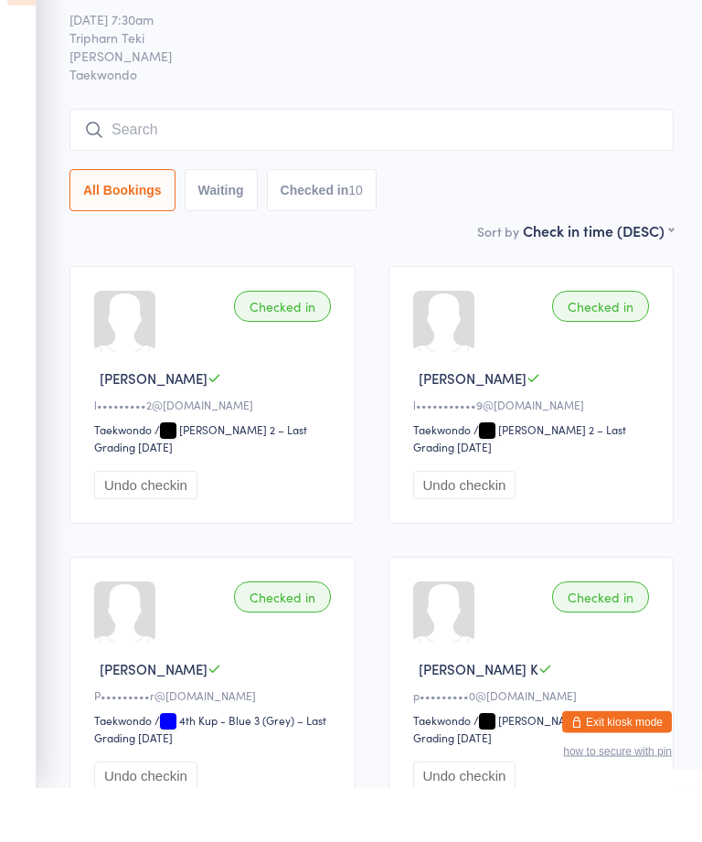
scroll to position [0, 0]
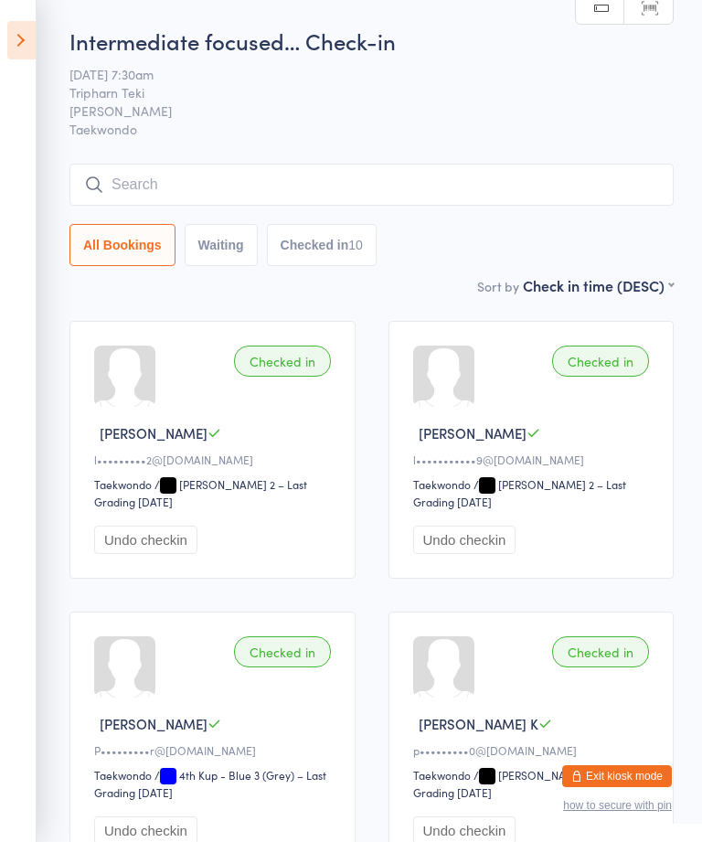
click at [30, 35] on icon at bounding box center [21, 40] width 28 height 38
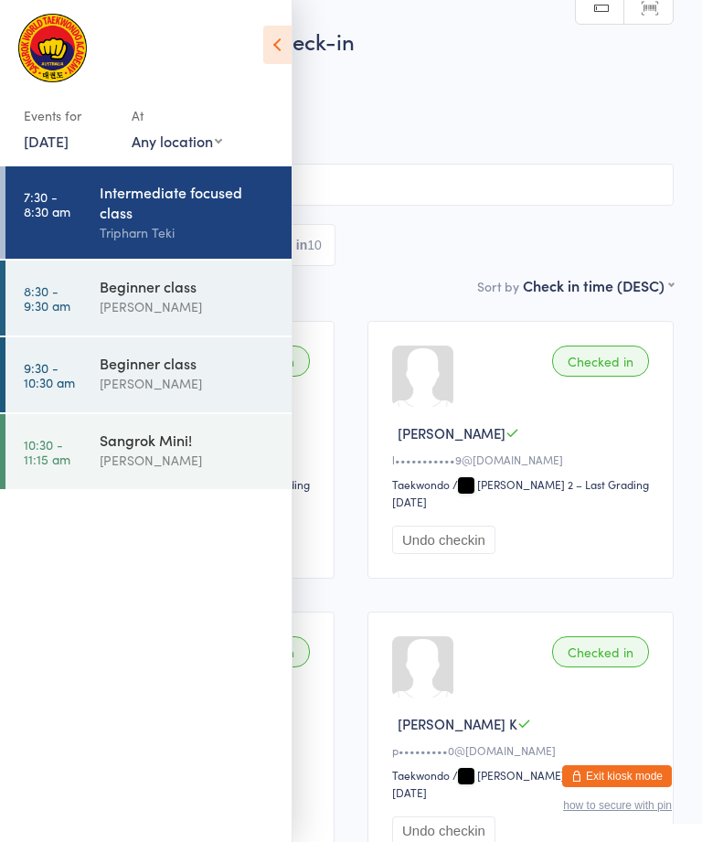
click at [129, 291] on div "Beginner class" at bounding box center [188, 286] width 176 height 20
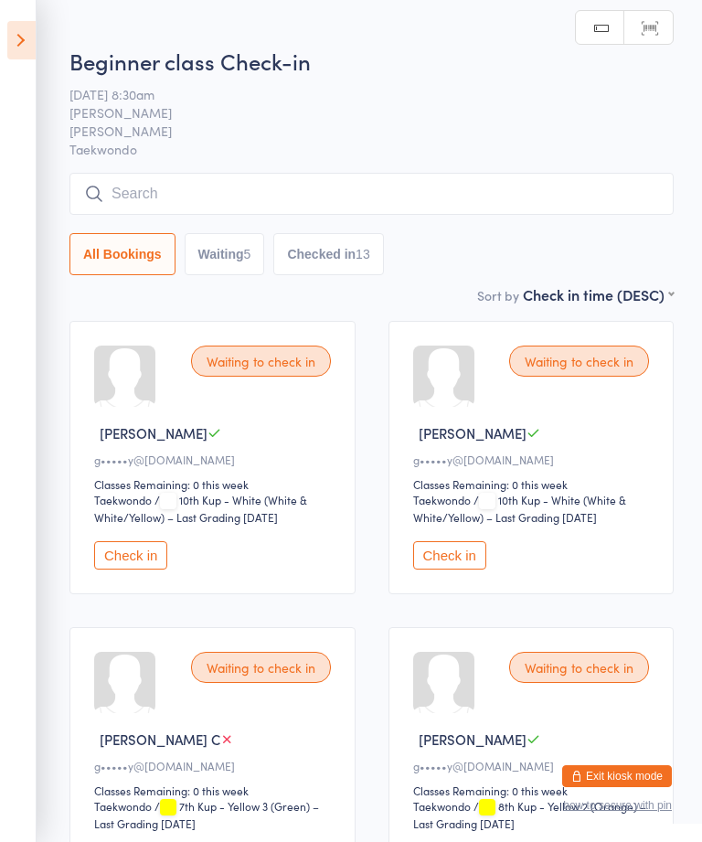
click at [148, 191] on input "search" at bounding box center [371, 194] width 604 height 42
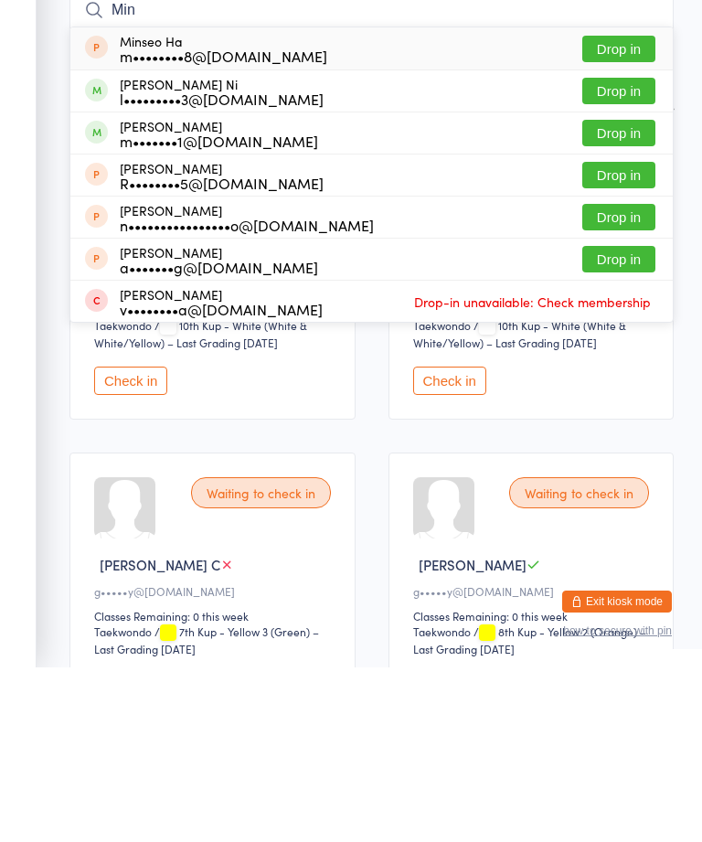
type input "Min"
click at [630, 252] on button "Drop in" at bounding box center [618, 265] width 73 height 27
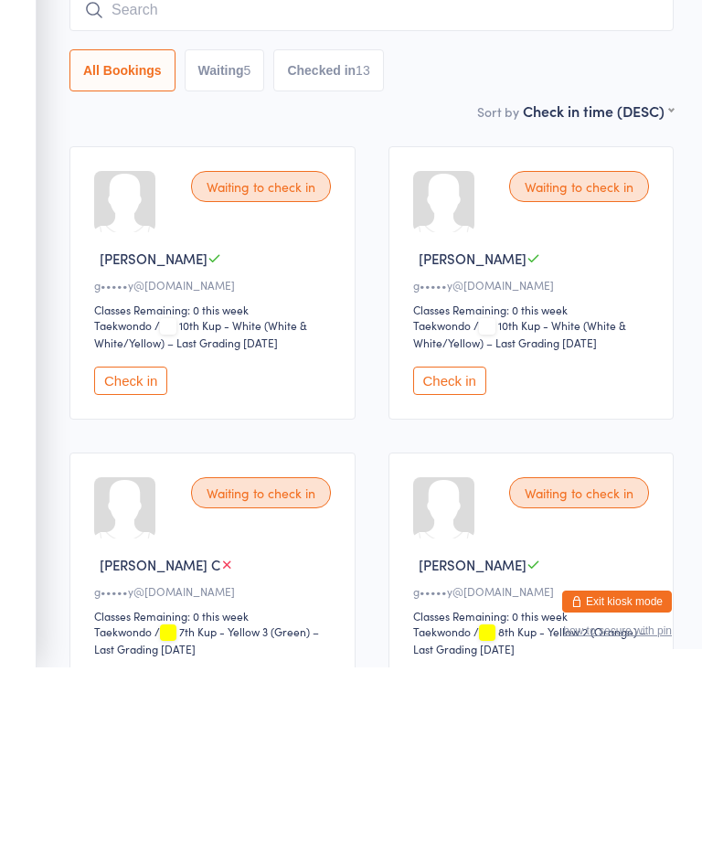
scroll to position [175, 0]
